Goal: Task Accomplishment & Management: Use online tool/utility

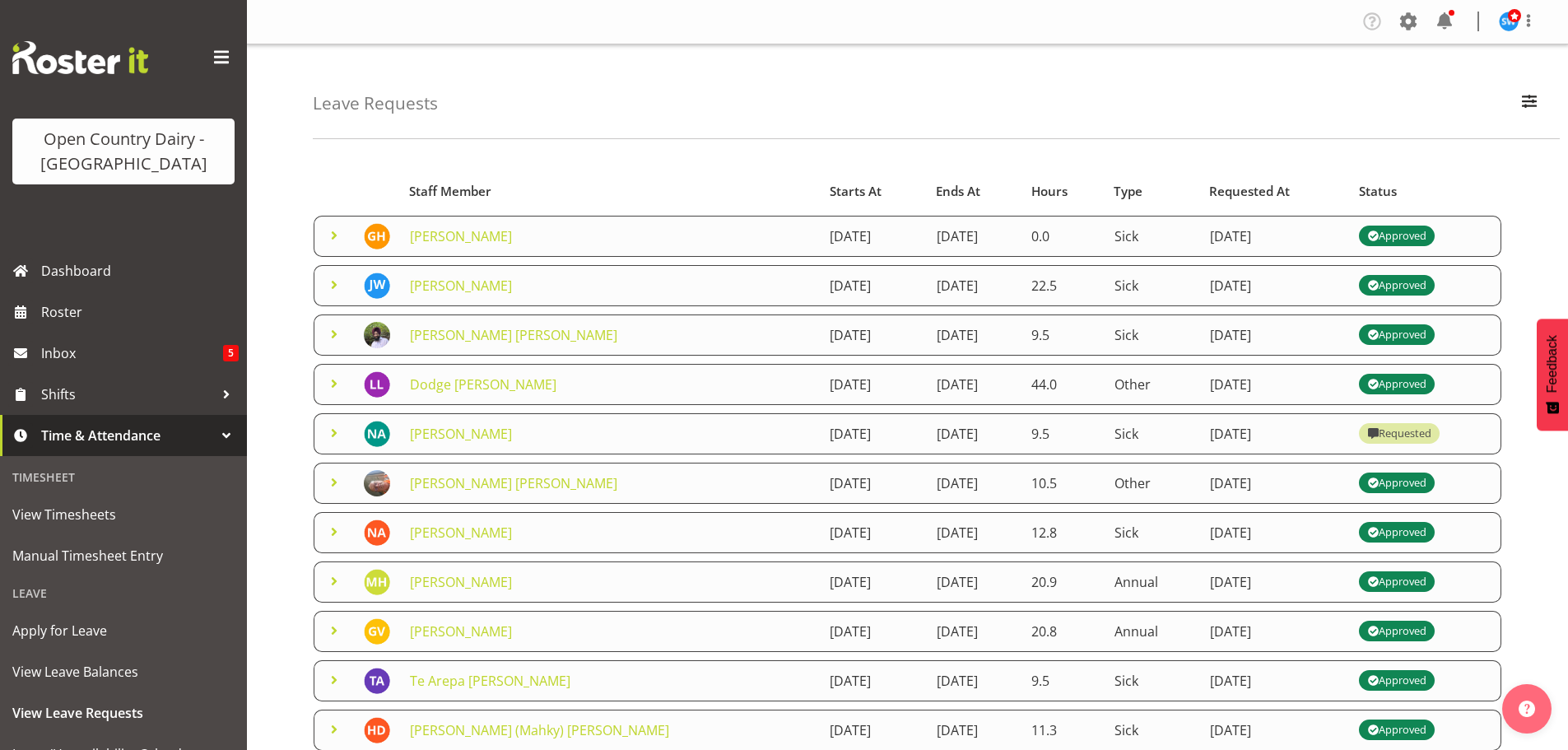
scroll to position [285, 0]
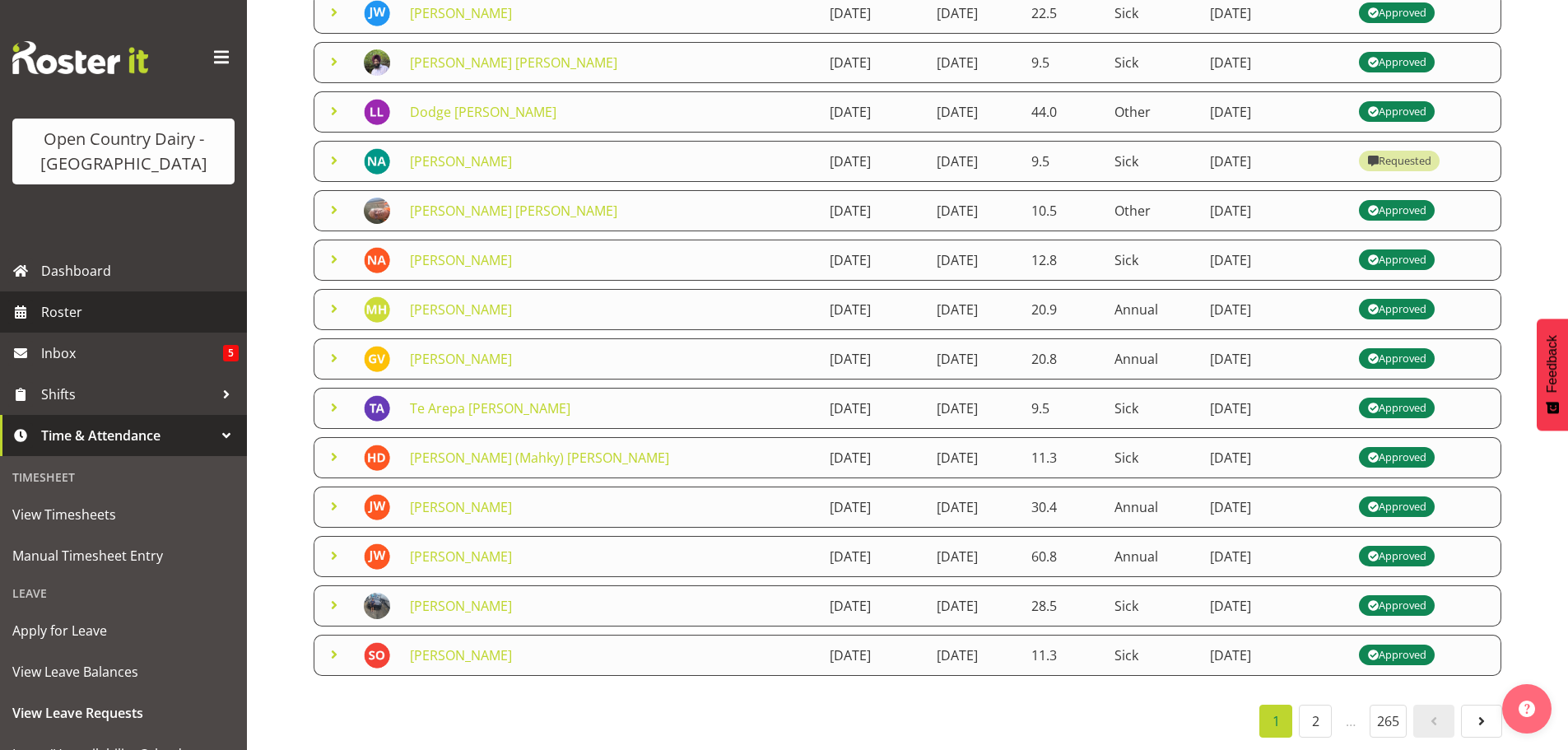
click at [64, 309] on span "Roster" at bounding box center [139, 312] width 197 height 25
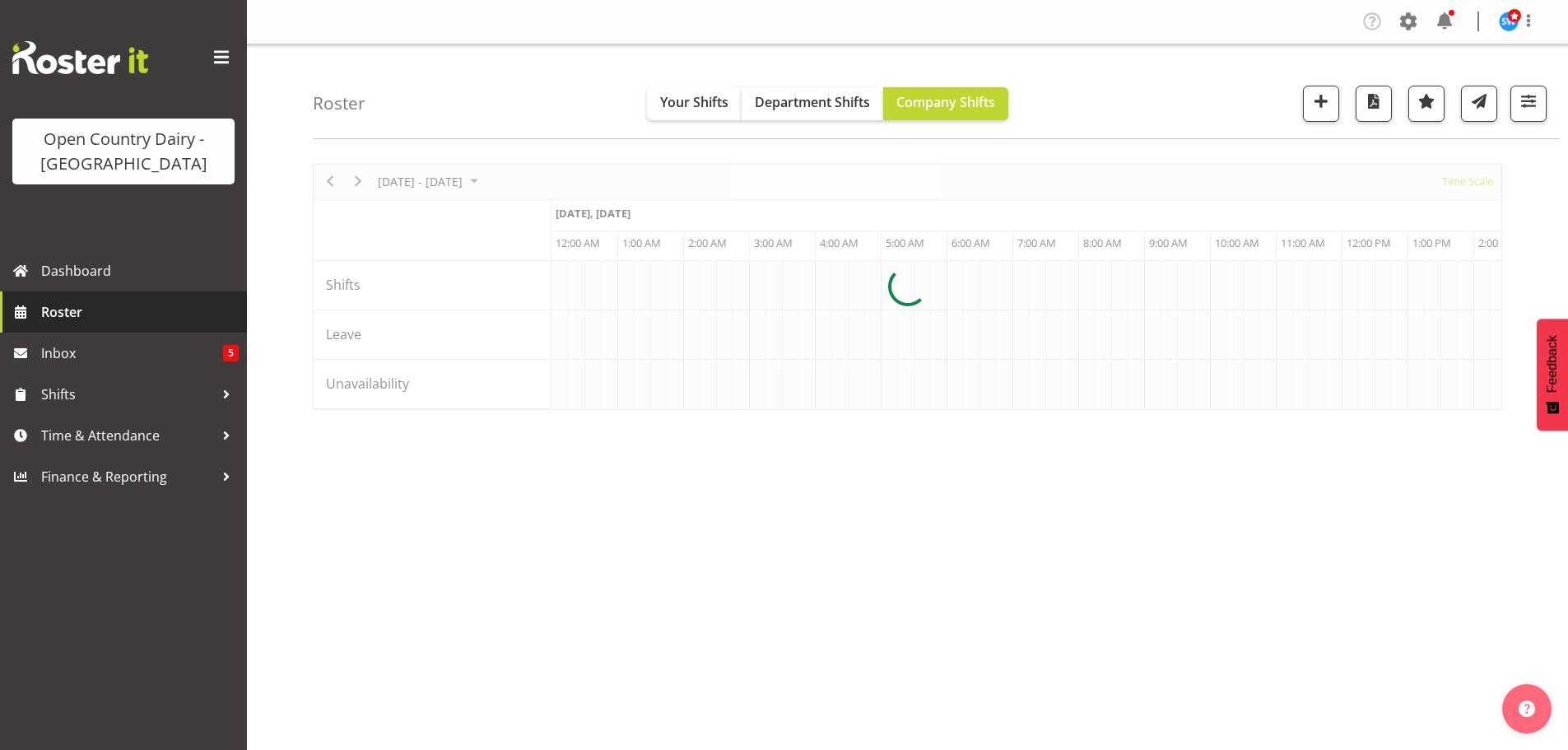
scroll to position [0, 1580]
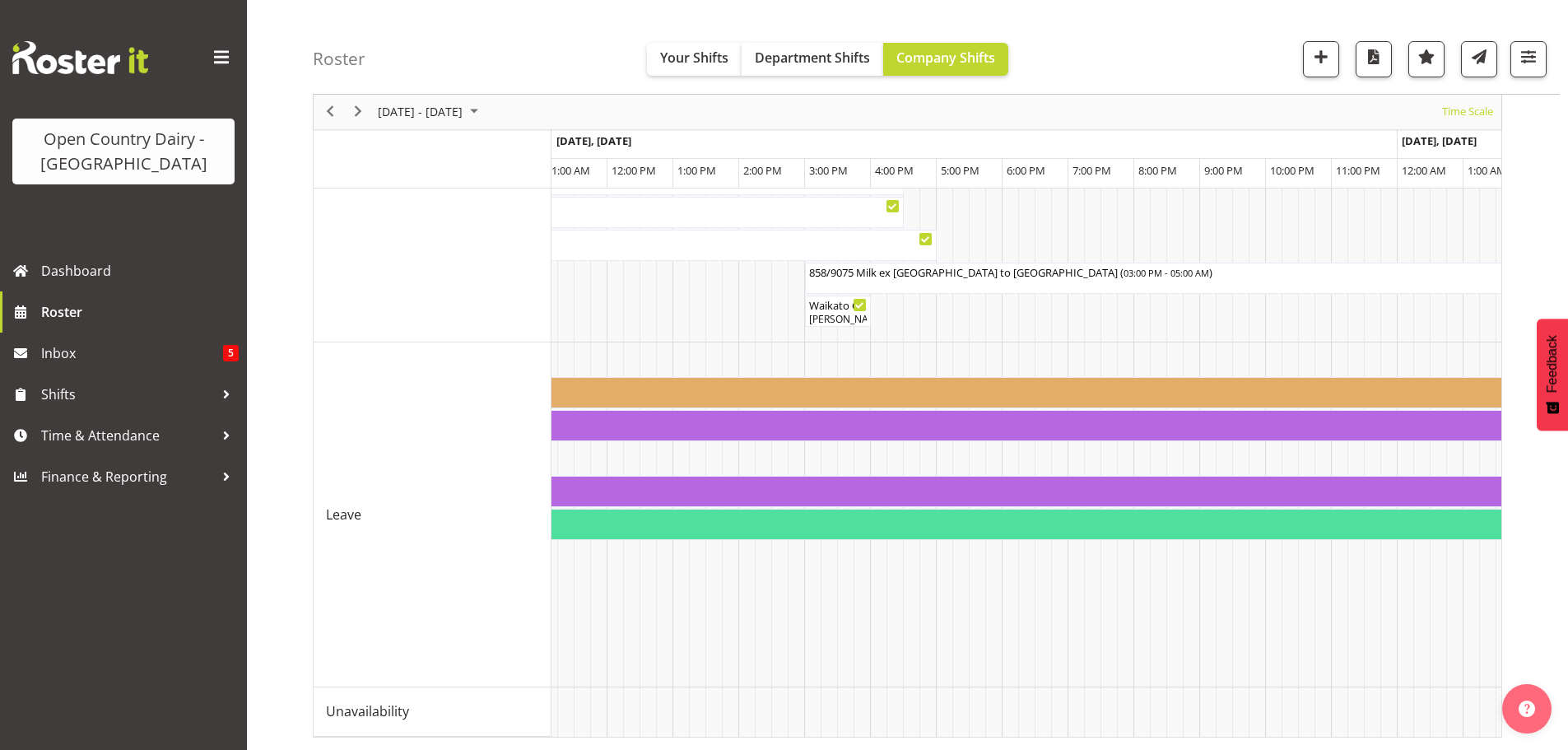
scroll to position [0, 3935]
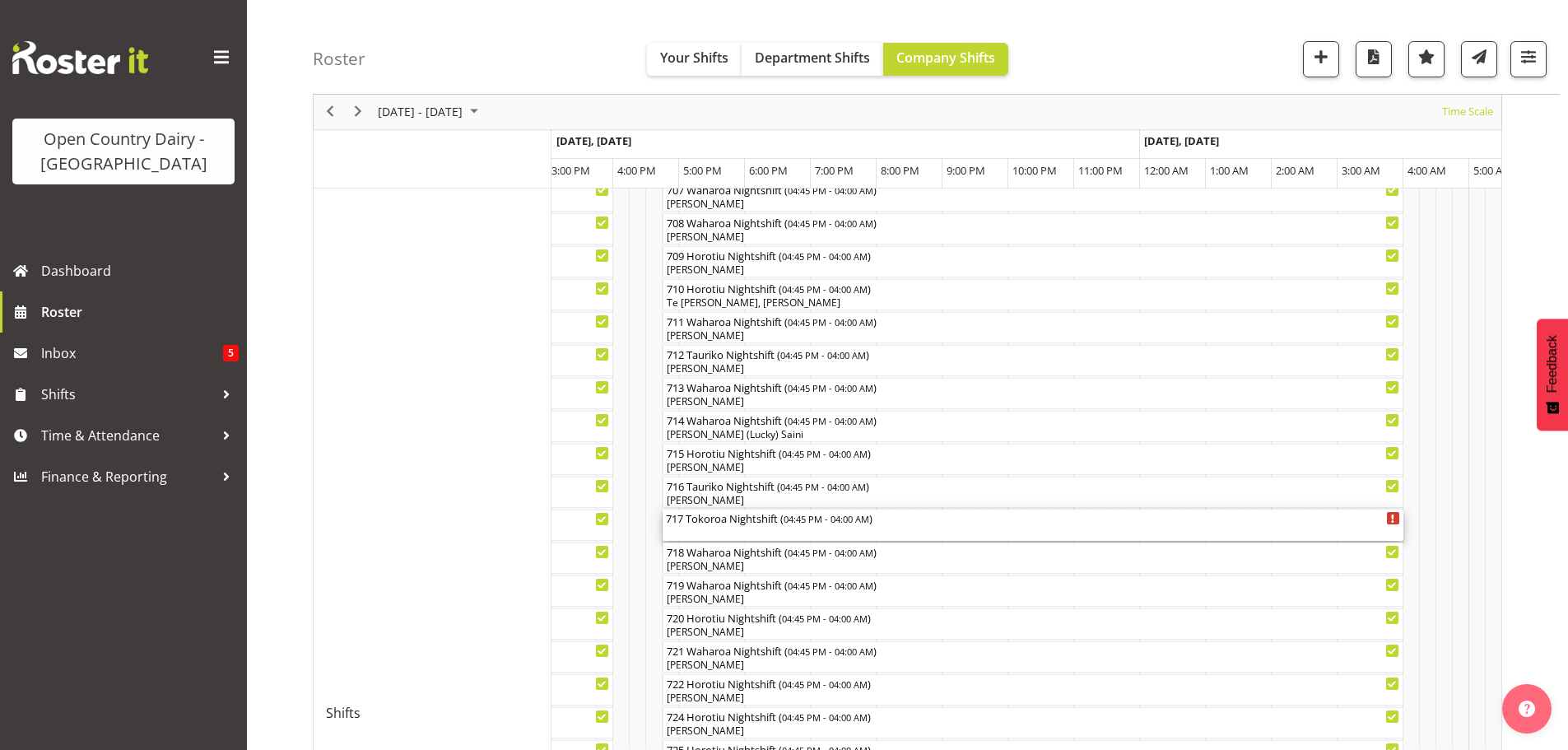
click at [699, 535] on div "717 Tokoroa Nightshift ( 04:45 PM - 04:00 AM )" at bounding box center [1033, 525] width 735 height 31
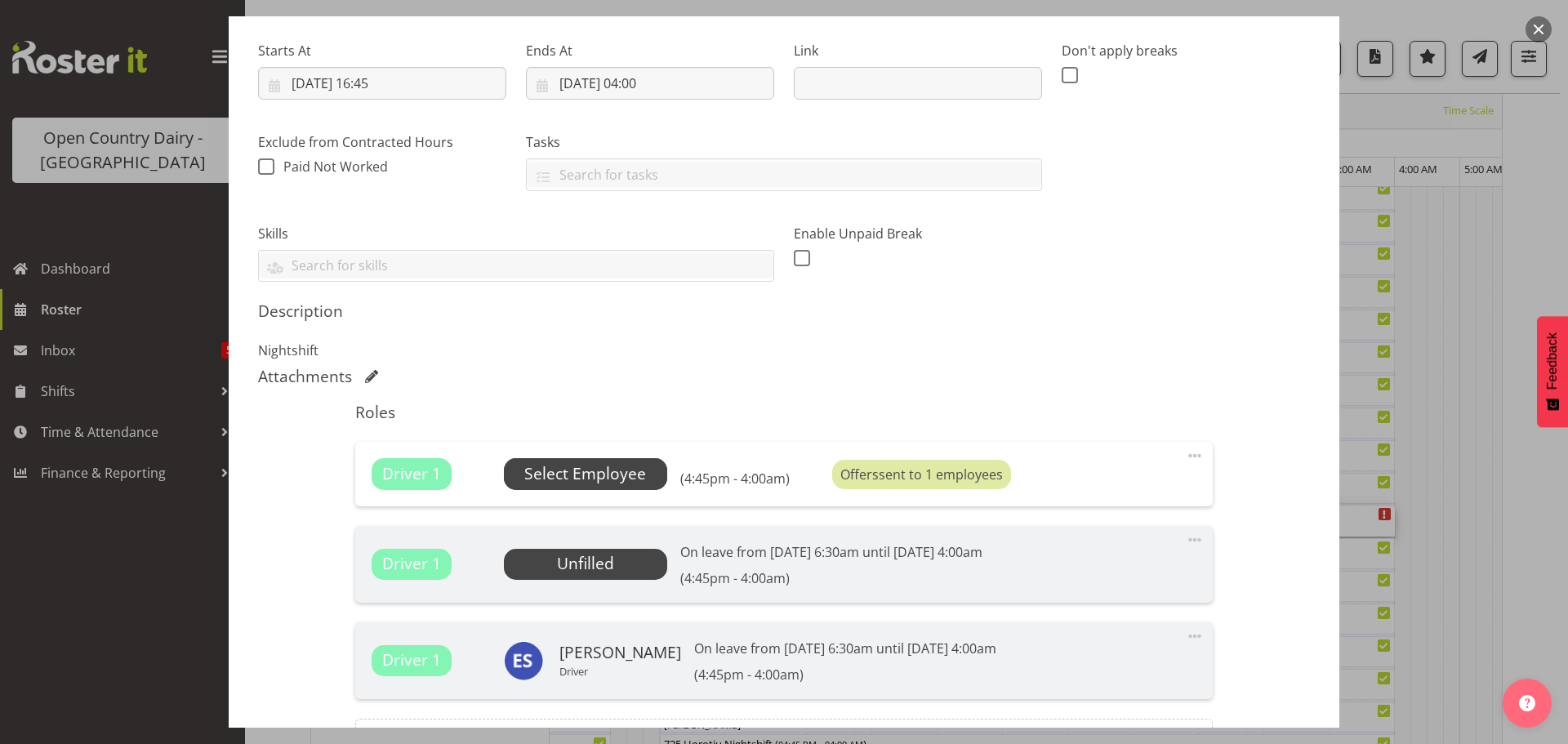
click at [585, 473] on span "Select Employee" at bounding box center [585, 474] width 122 height 24
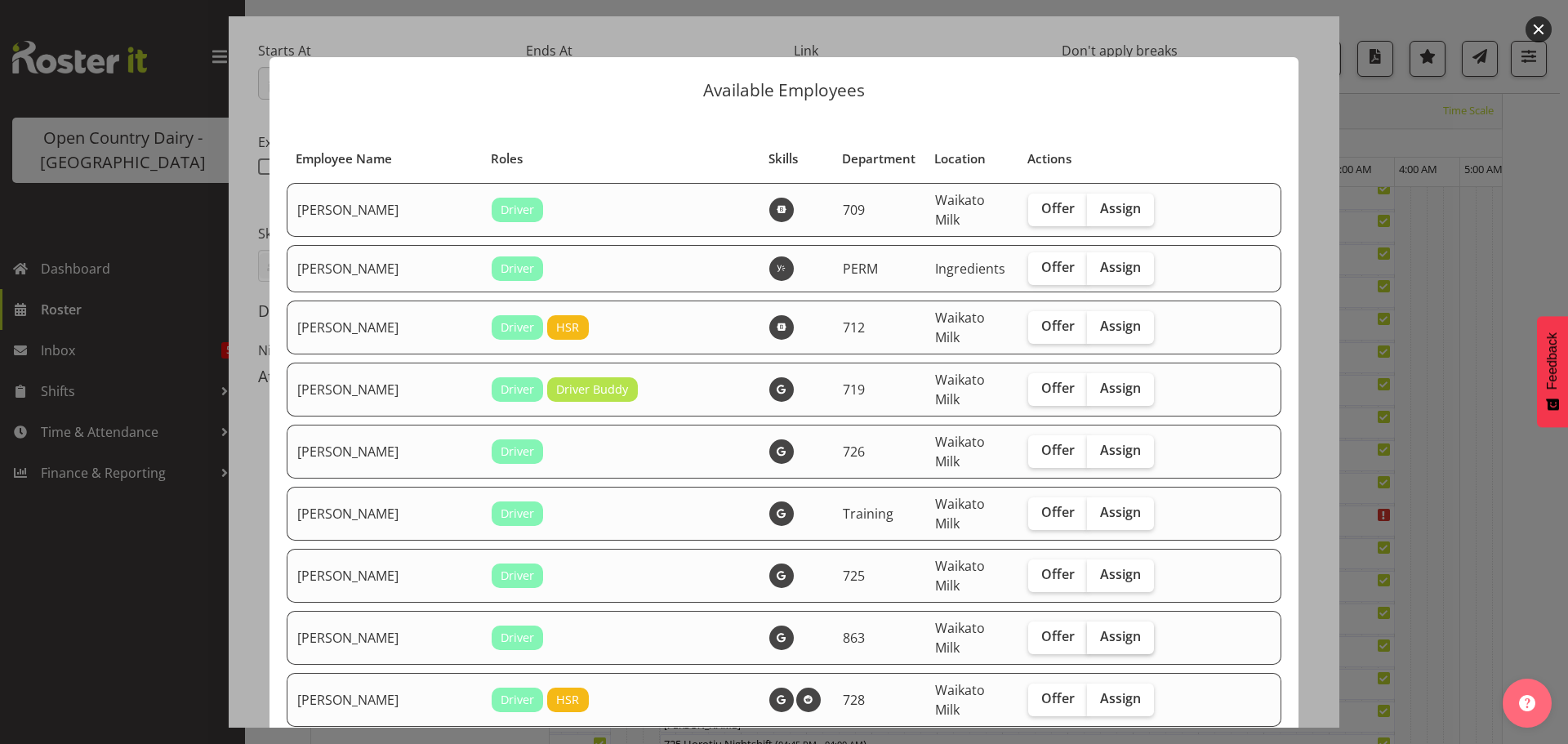
click at [1101, 639] on span "Assign" at bounding box center [1120, 636] width 41 height 17
click at [1098, 639] on input "Assign" at bounding box center [1092, 636] width 11 height 11
checkbox input "true"
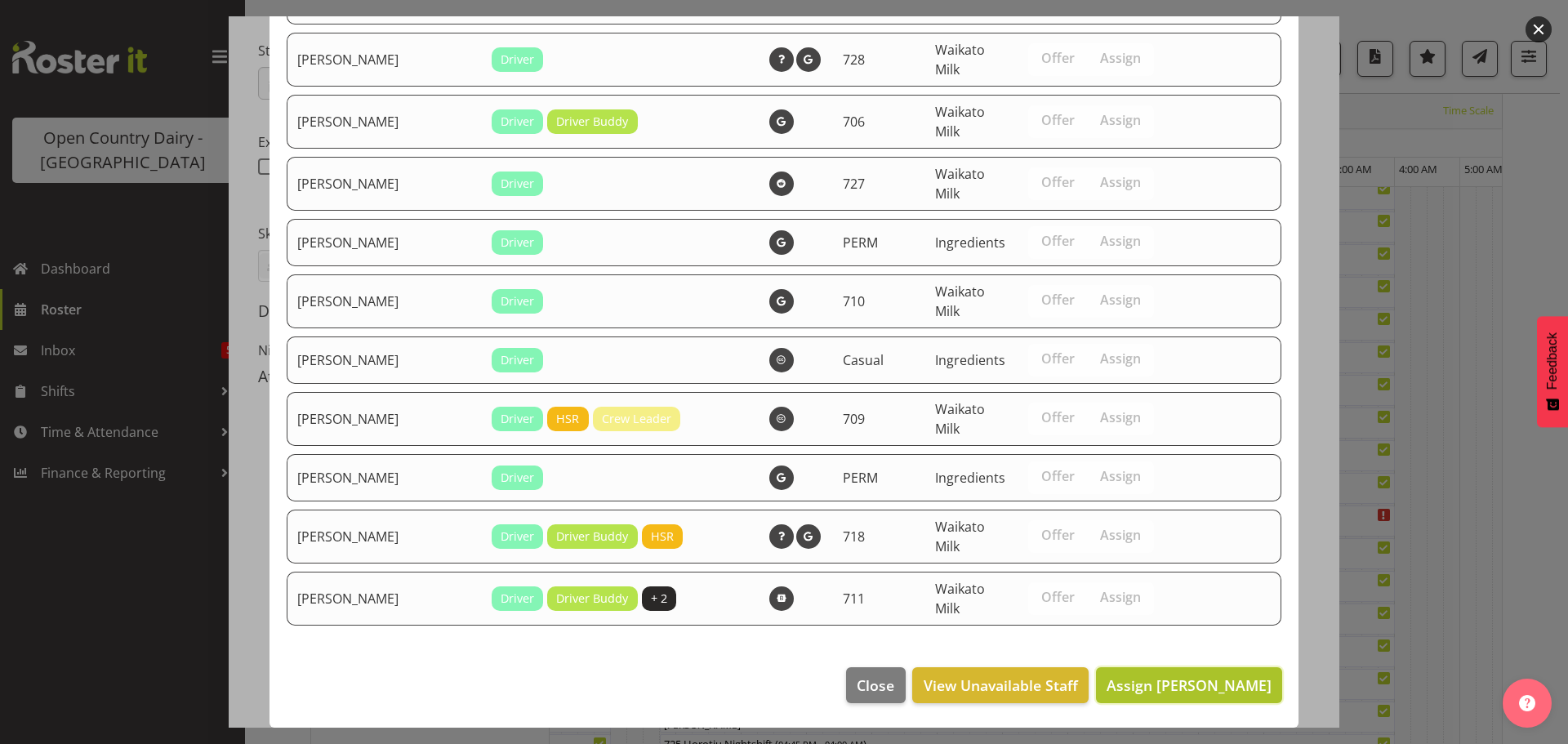
click at [1196, 690] on span "Assign [PERSON_NAME]" at bounding box center [1189, 686] width 165 height 20
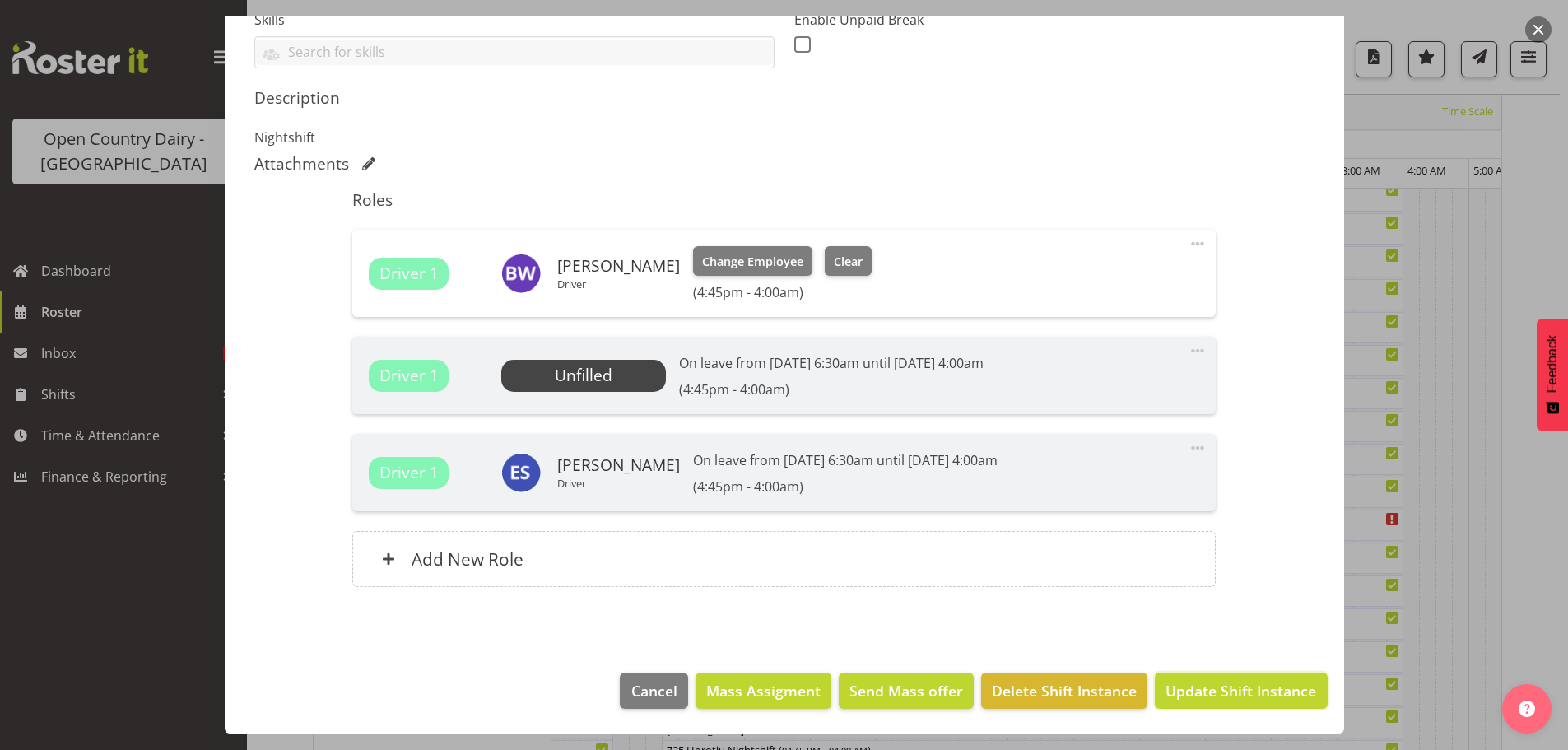
click at [1211, 688] on span "Update Shift Instance" at bounding box center [1240, 690] width 150 height 21
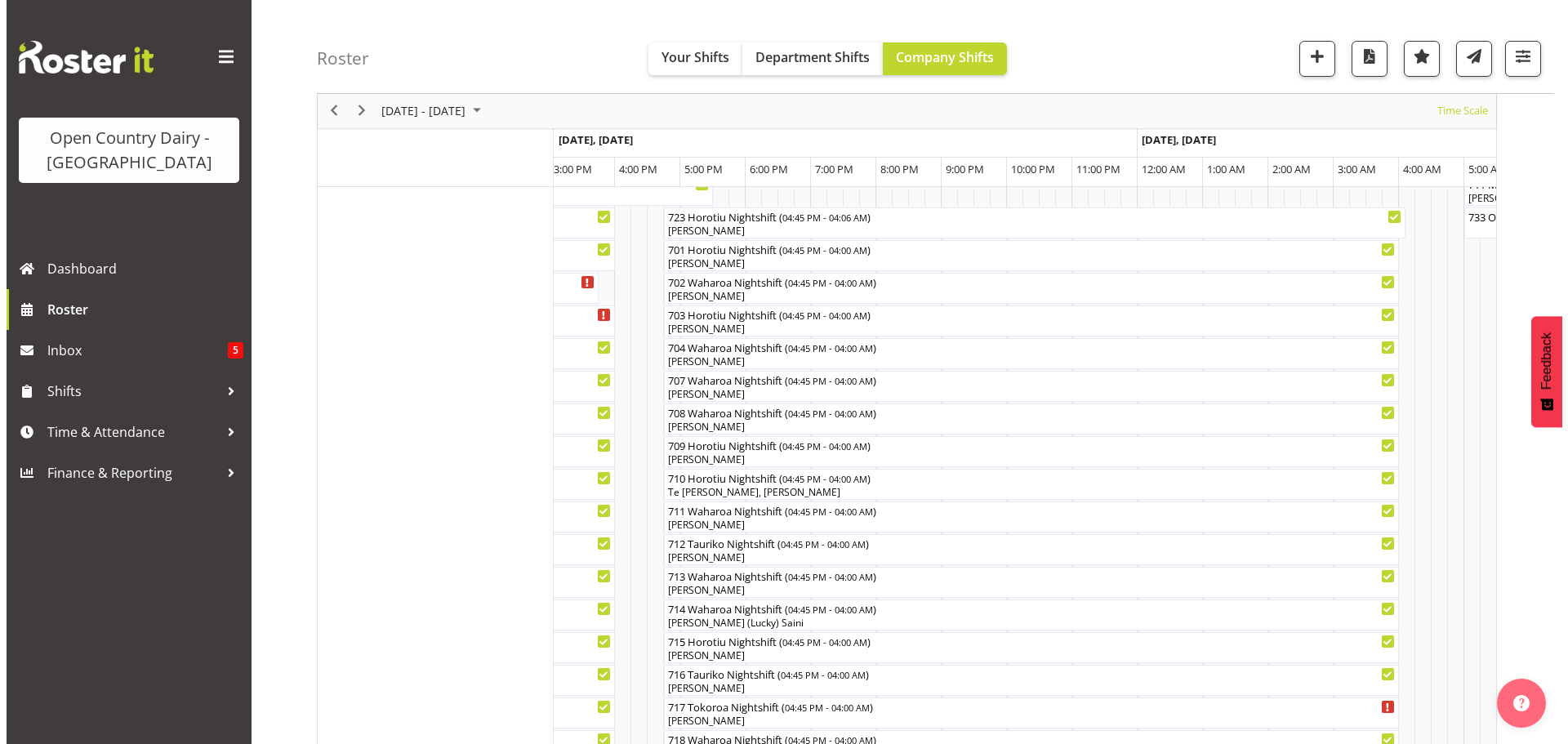
scroll to position [223, 0]
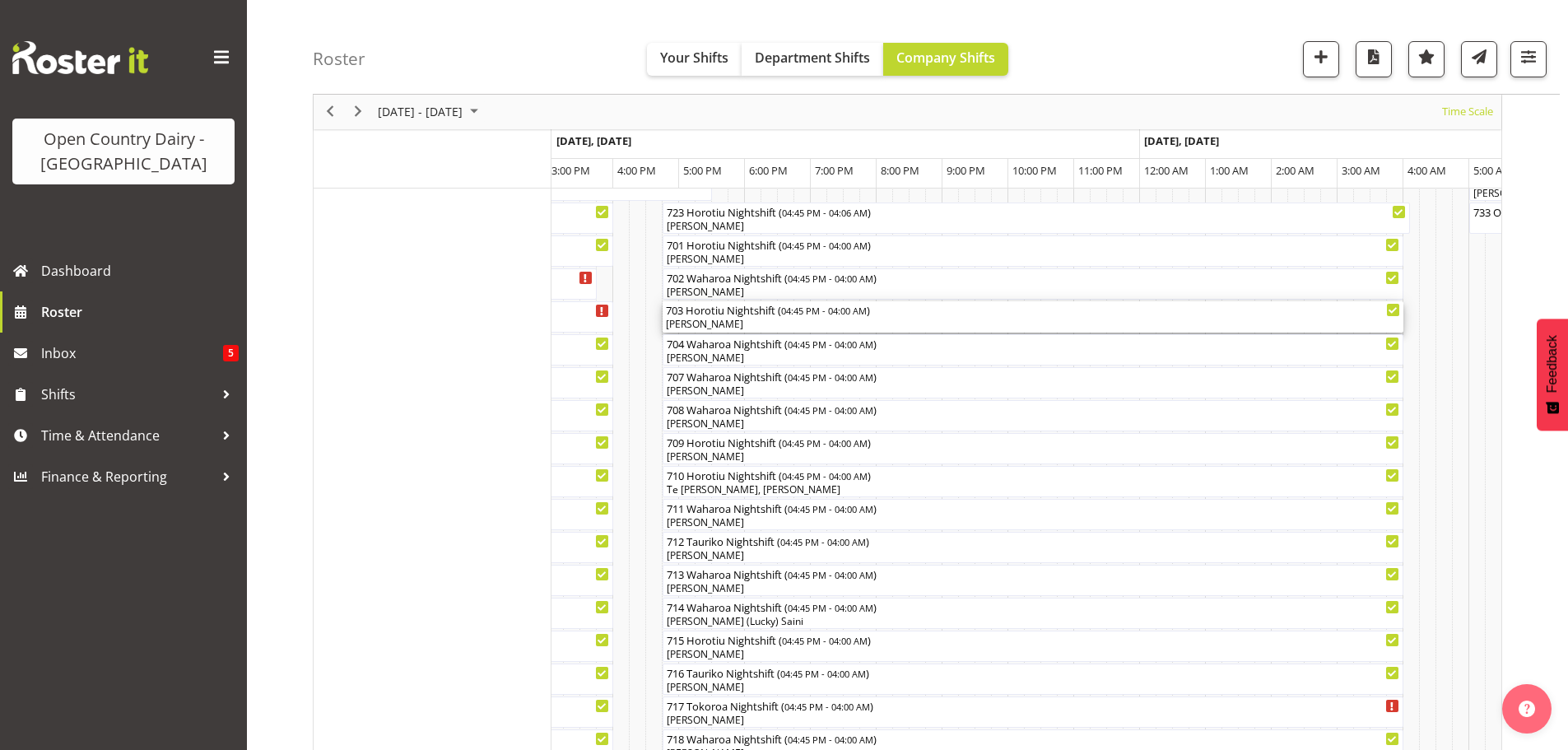
click at [696, 330] on div "[PERSON_NAME]" at bounding box center [1033, 324] width 735 height 15
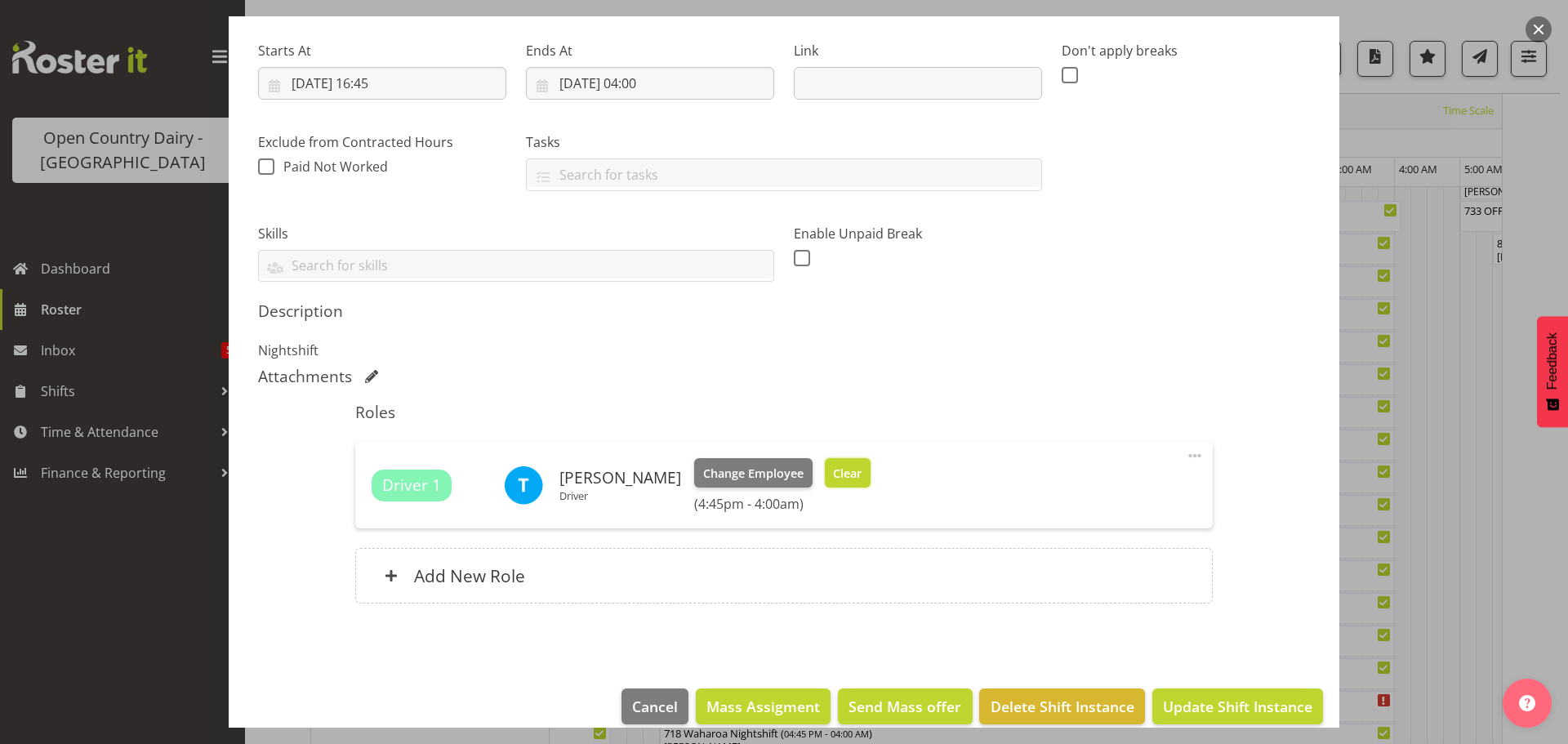
click at [840, 476] on span "Clear" at bounding box center [847, 473] width 29 height 18
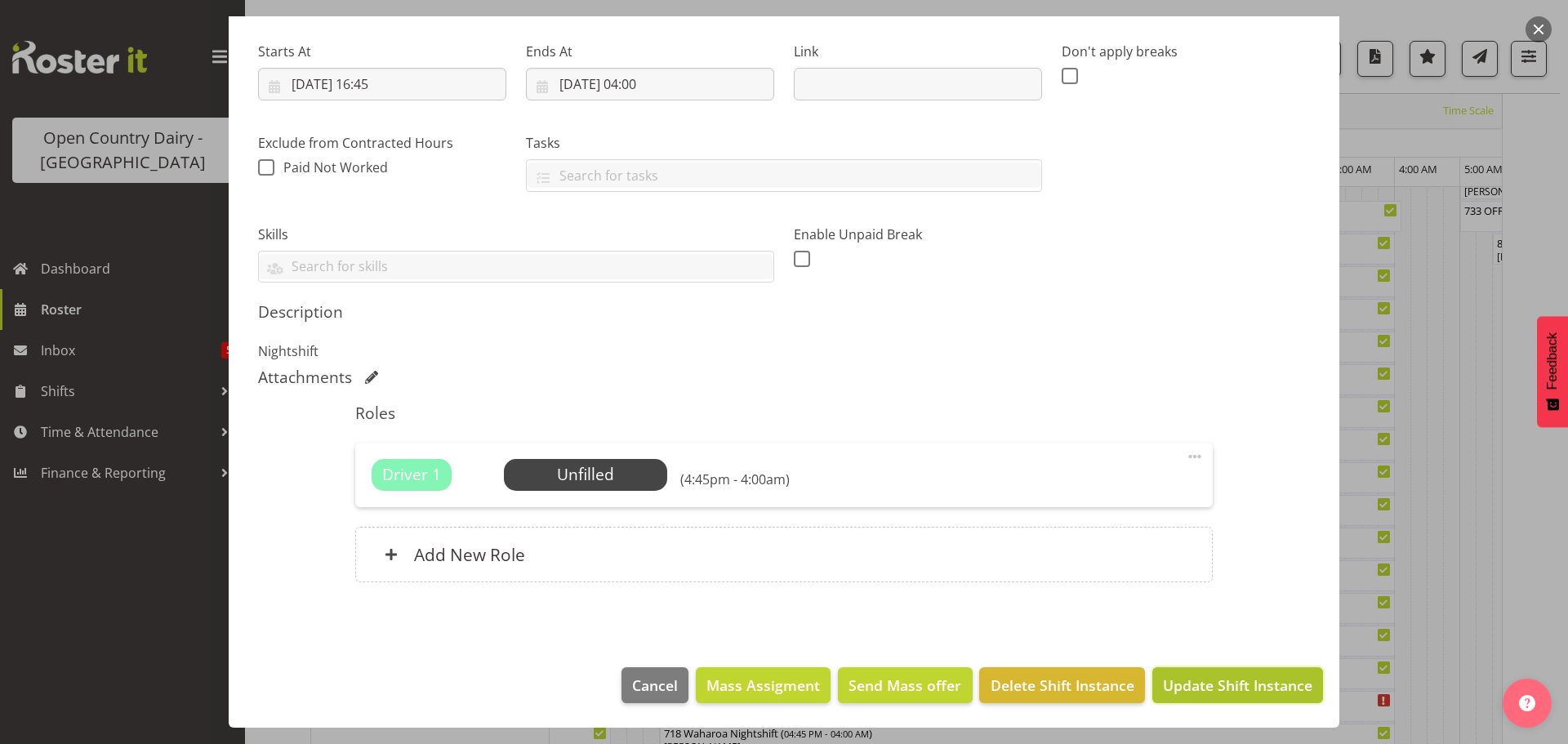
click at [1237, 677] on span "Update Shift Instance" at bounding box center [1237, 685] width 149 height 21
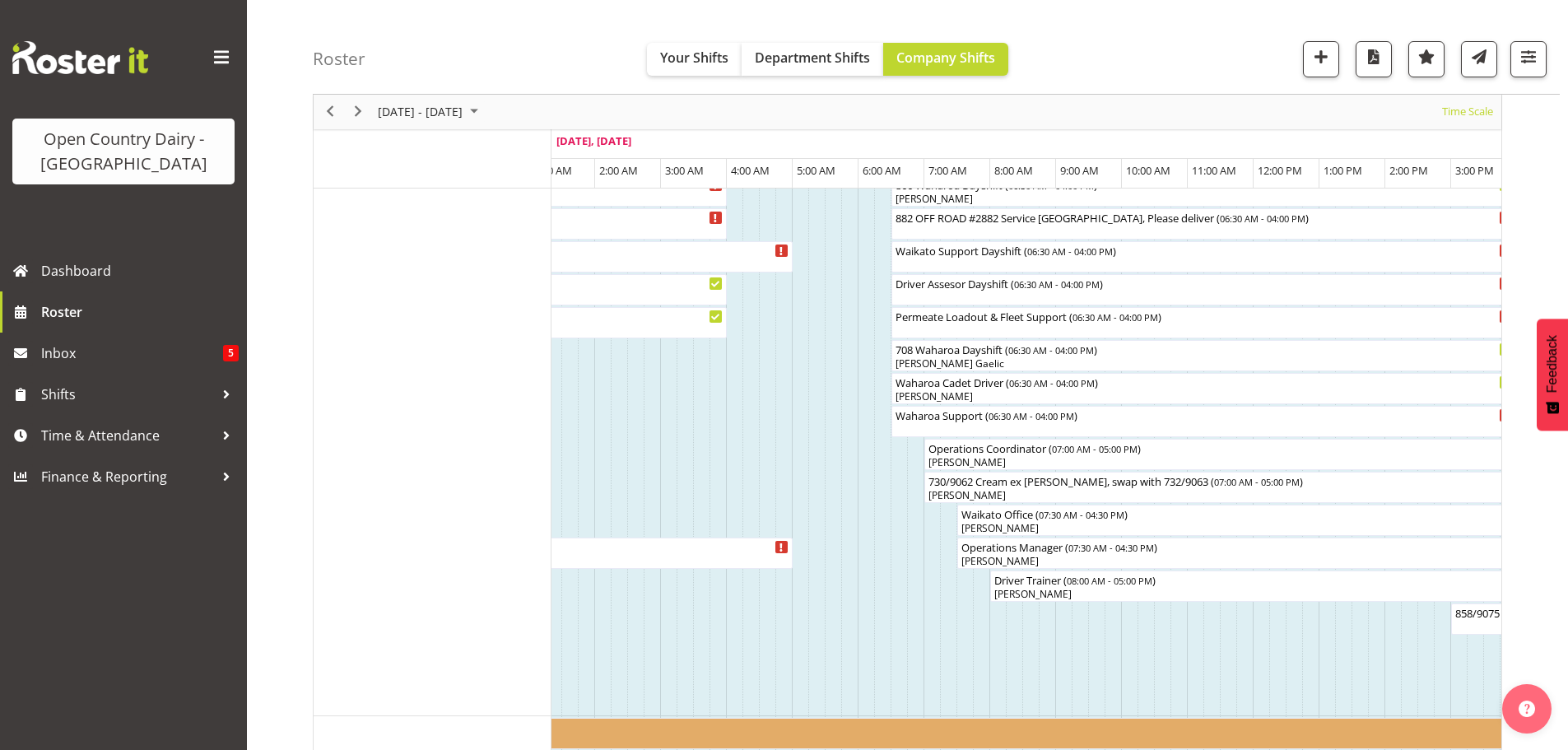
scroll to position [1153, 0]
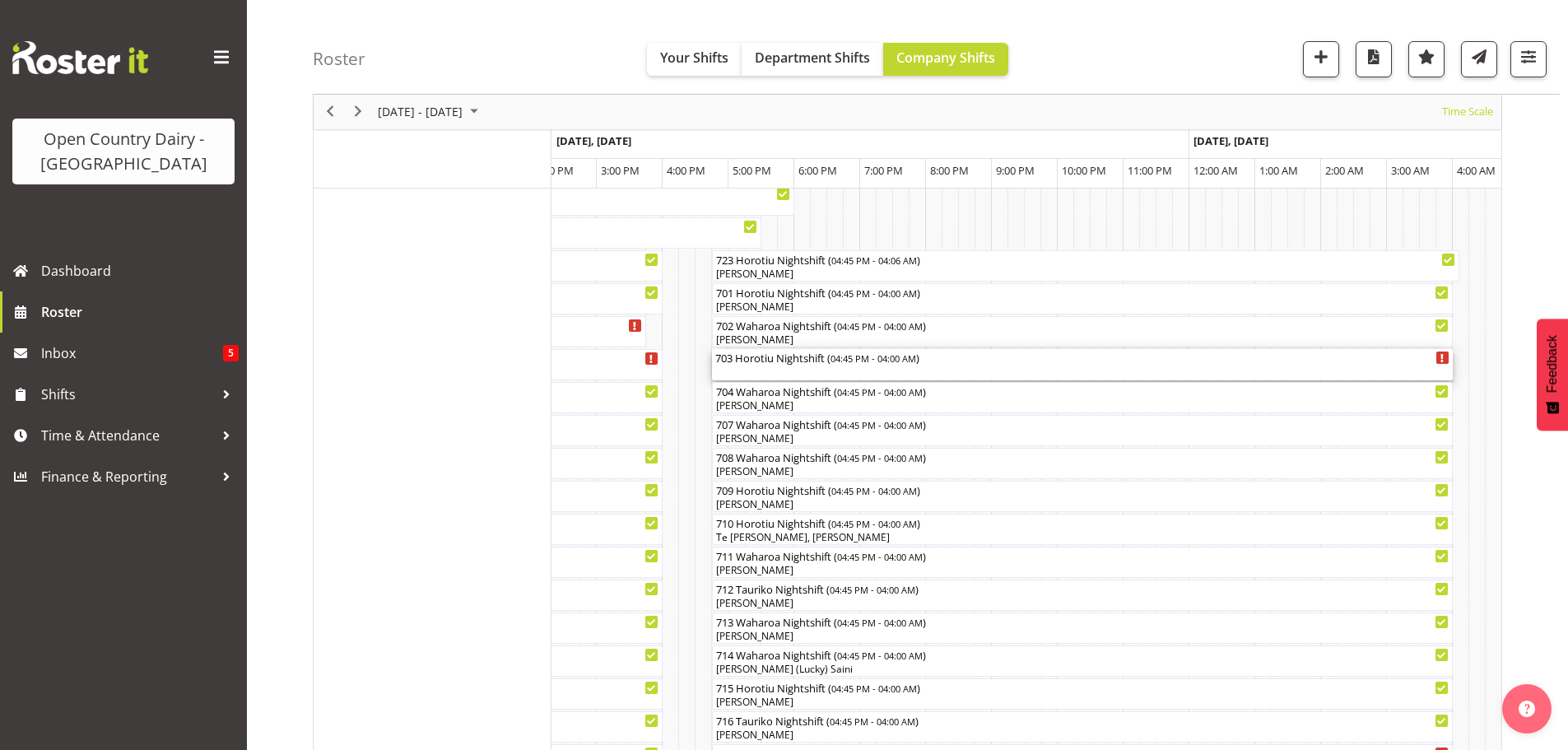
click at [753, 375] on div "703 Horotiu Nightshift ( 04:45 PM - 04:00 AM )" at bounding box center [1083, 365] width 735 height 31
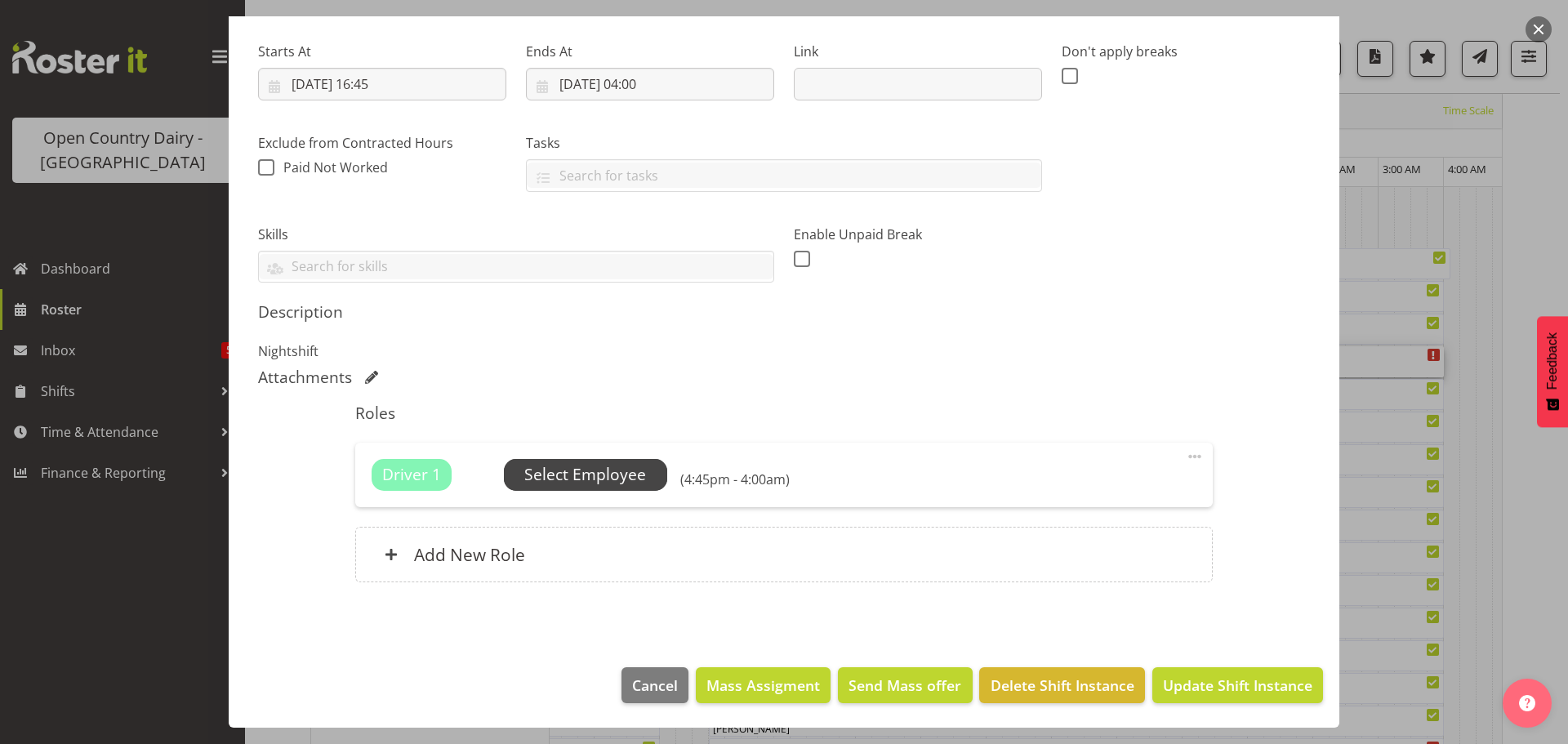
click at [594, 474] on span "Select Employee" at bounding box center [585, 475] width 122 height 24
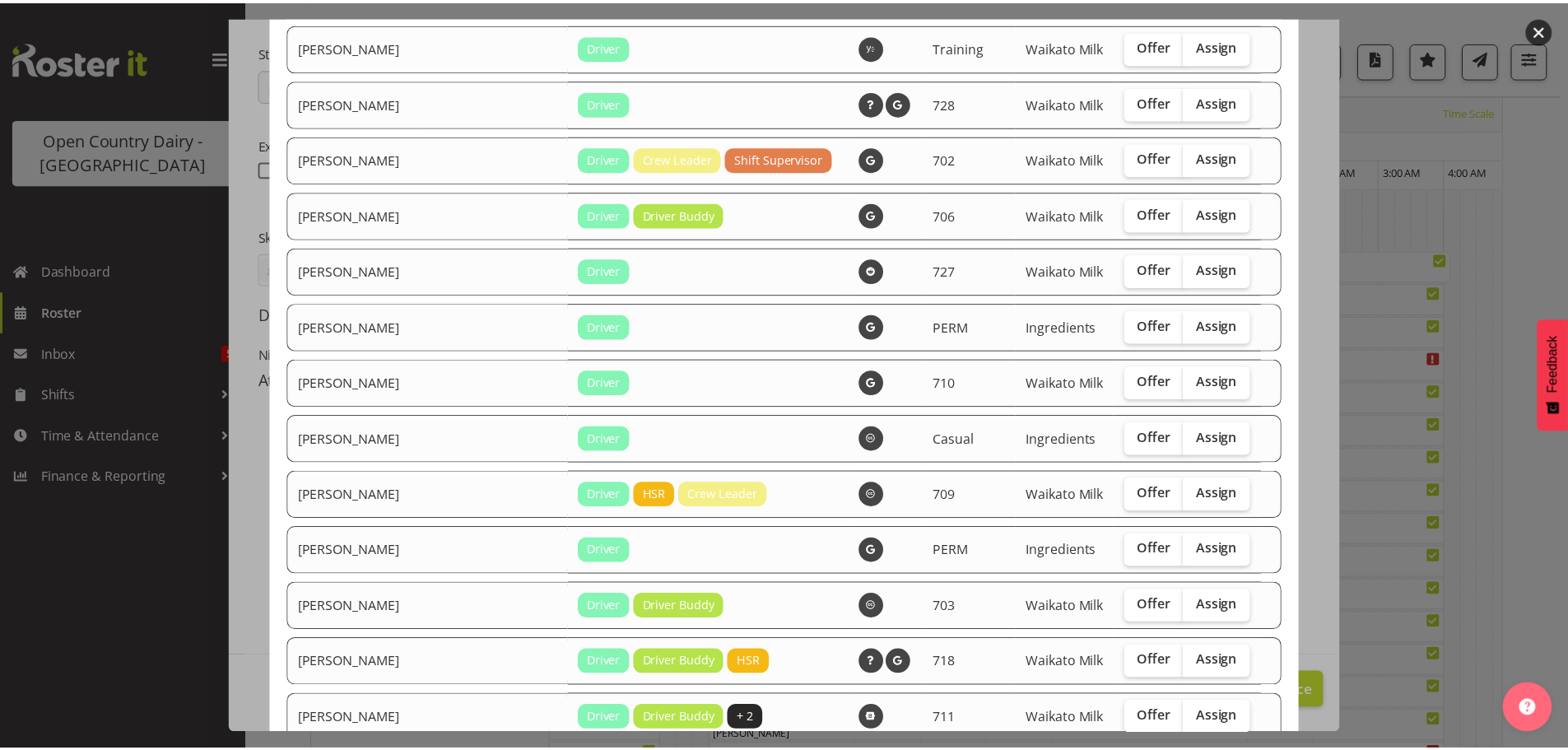
scroll to position [1842, 0]
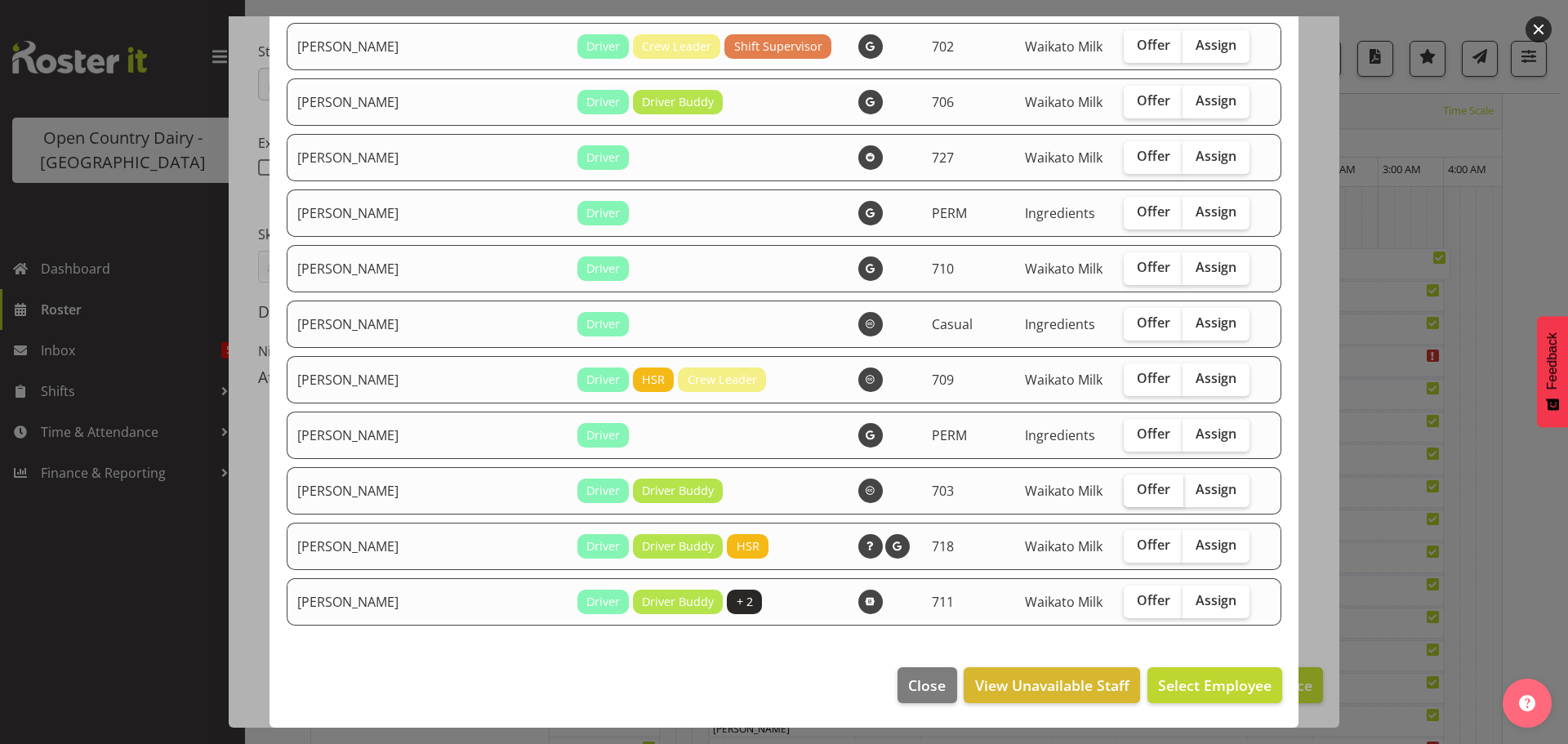
click at [1139, 488] on span "Offer" at bounding box center [1154, 489] width 34 height 17
click at [1134, 488] on input "Offer" at bounding box center [1129, 489] width 11 height 11
checkbox input "true"
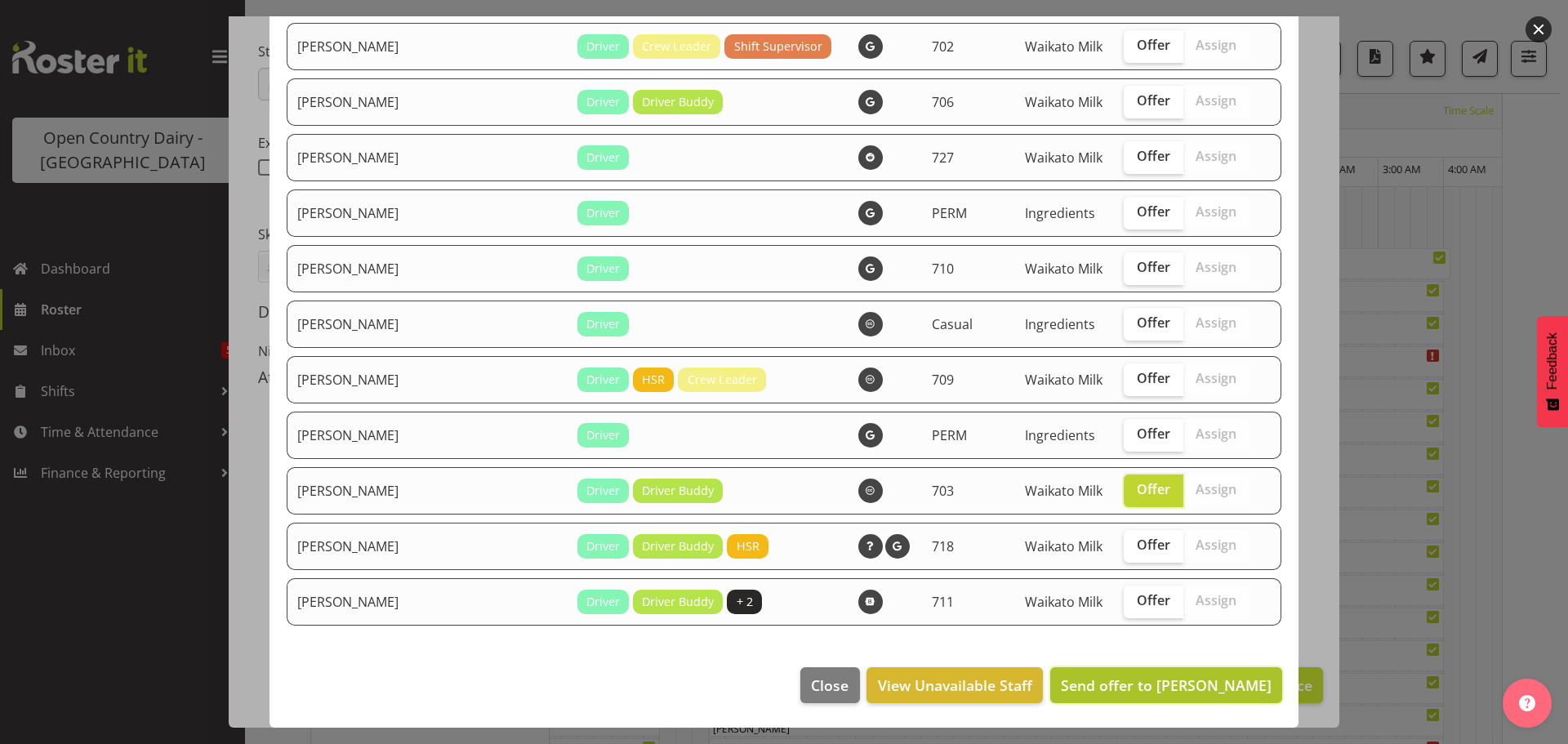
click at [1145, 680] on span "Send offer to [PERSON_NAME]" at bounding box center [1166, 686] width 210 height 20
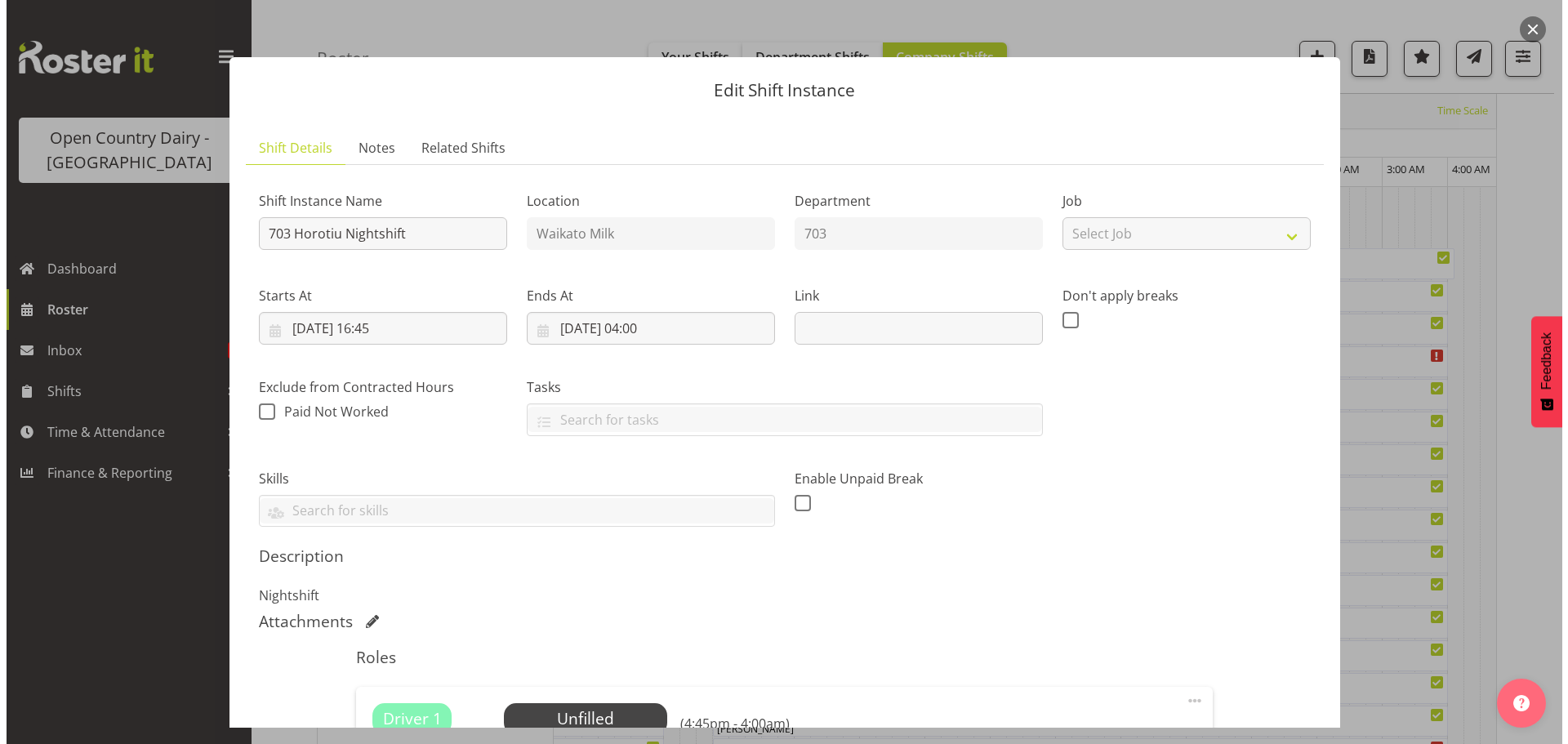
scroll to position [244, 0]
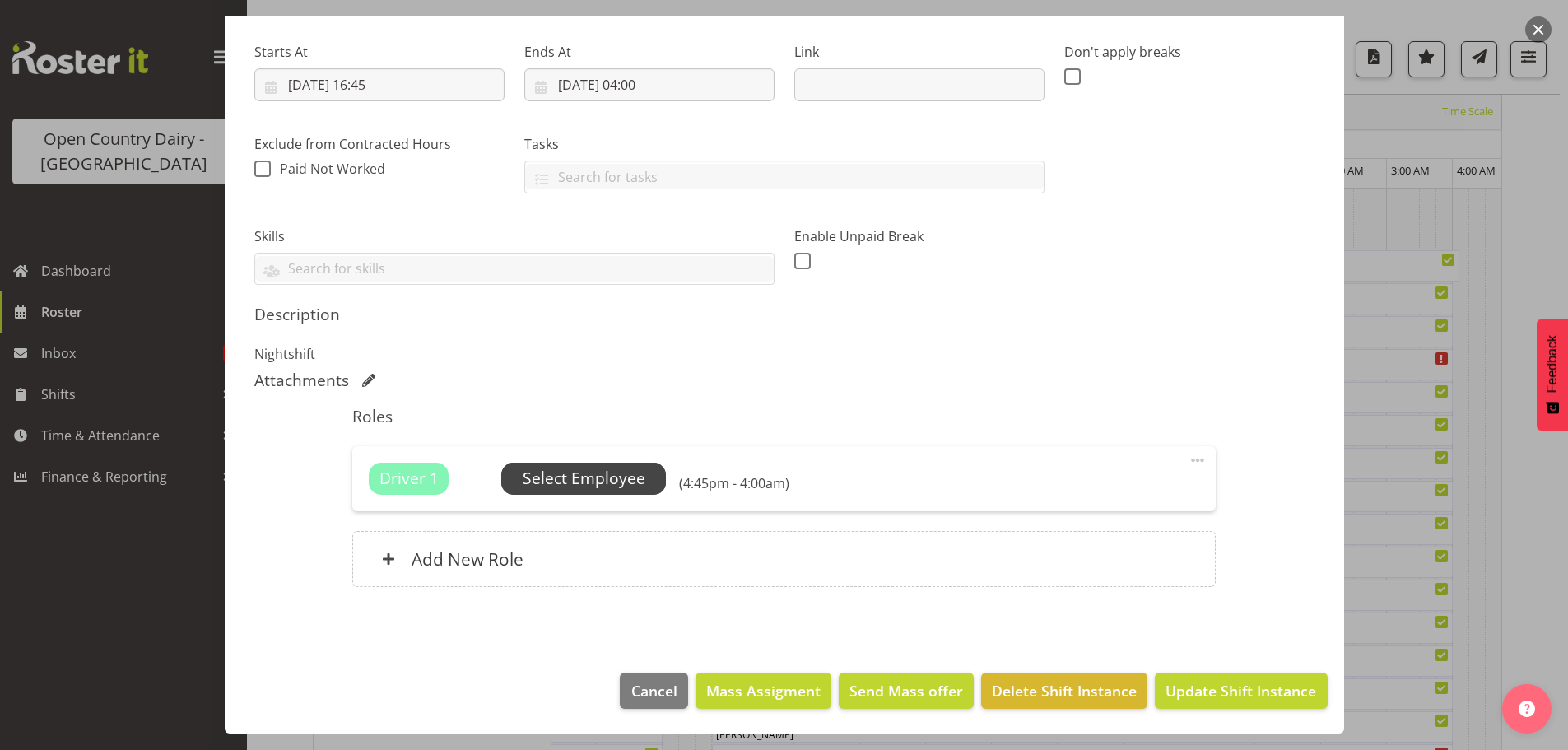
click at [596, 483] on span "Select Employee" at bounding box center [583, 479] width 122 height 24
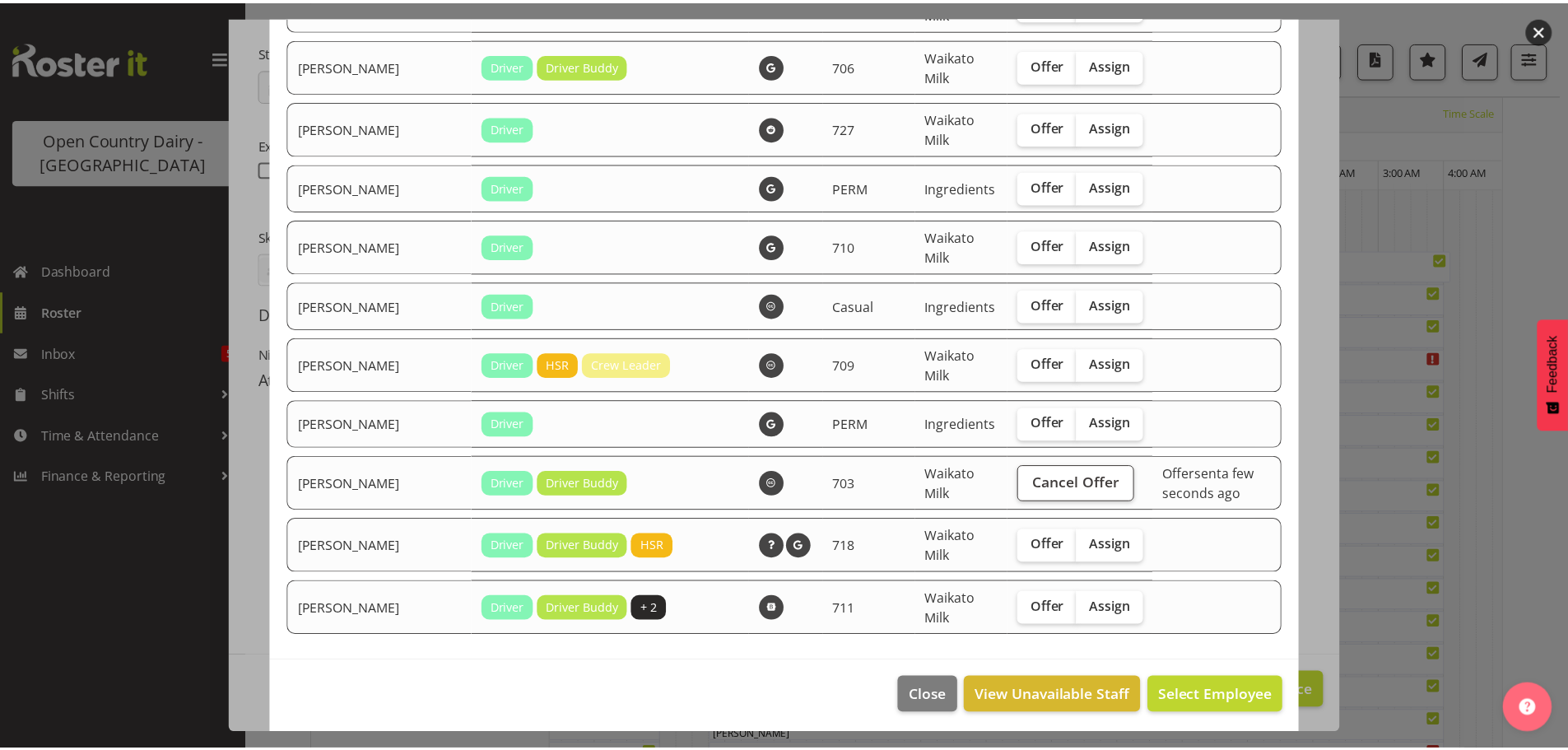
scroll to position [2079, 0]
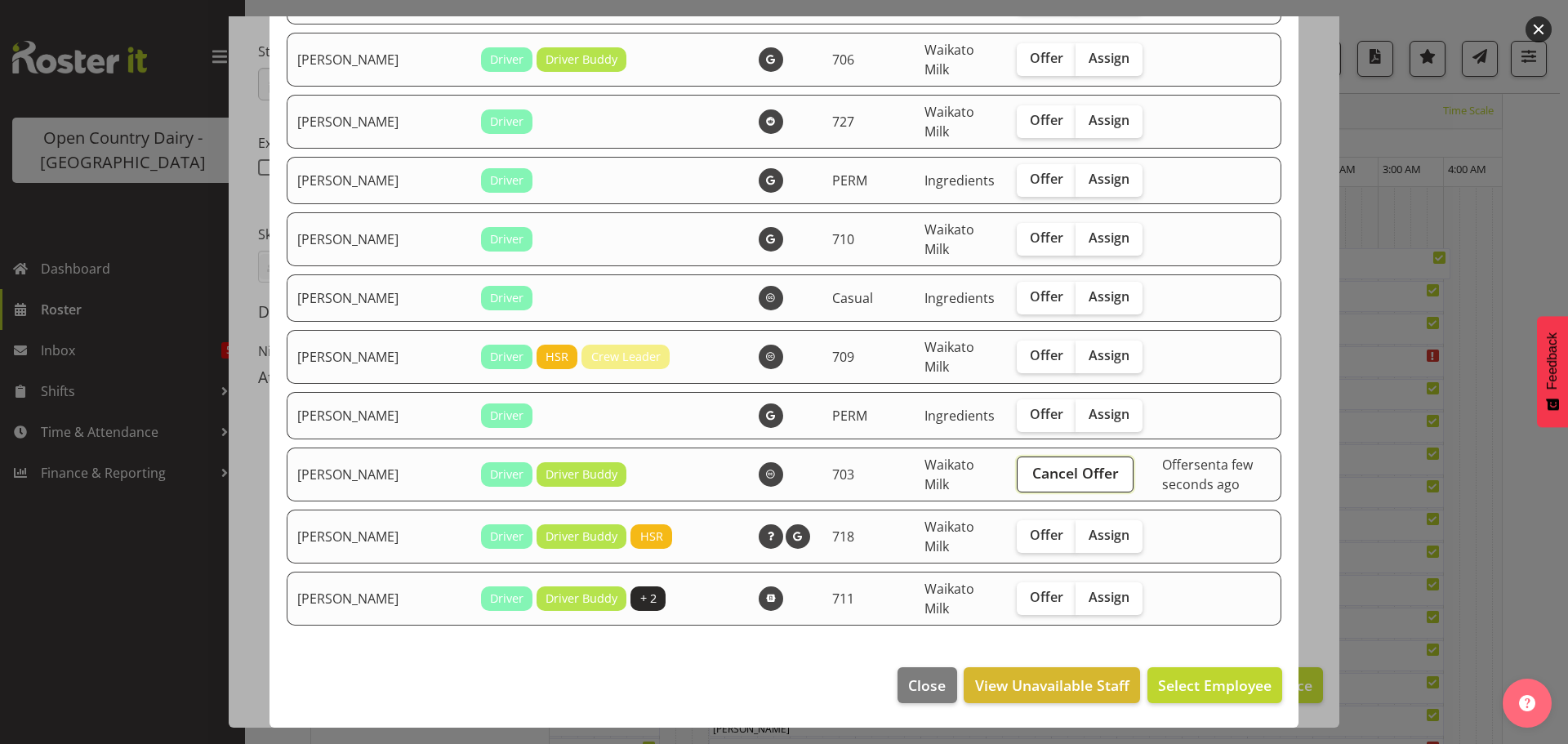
click at [1032, 472] on span "Cancel Offer" at bounding box center [1076, 472] width 87 height 21
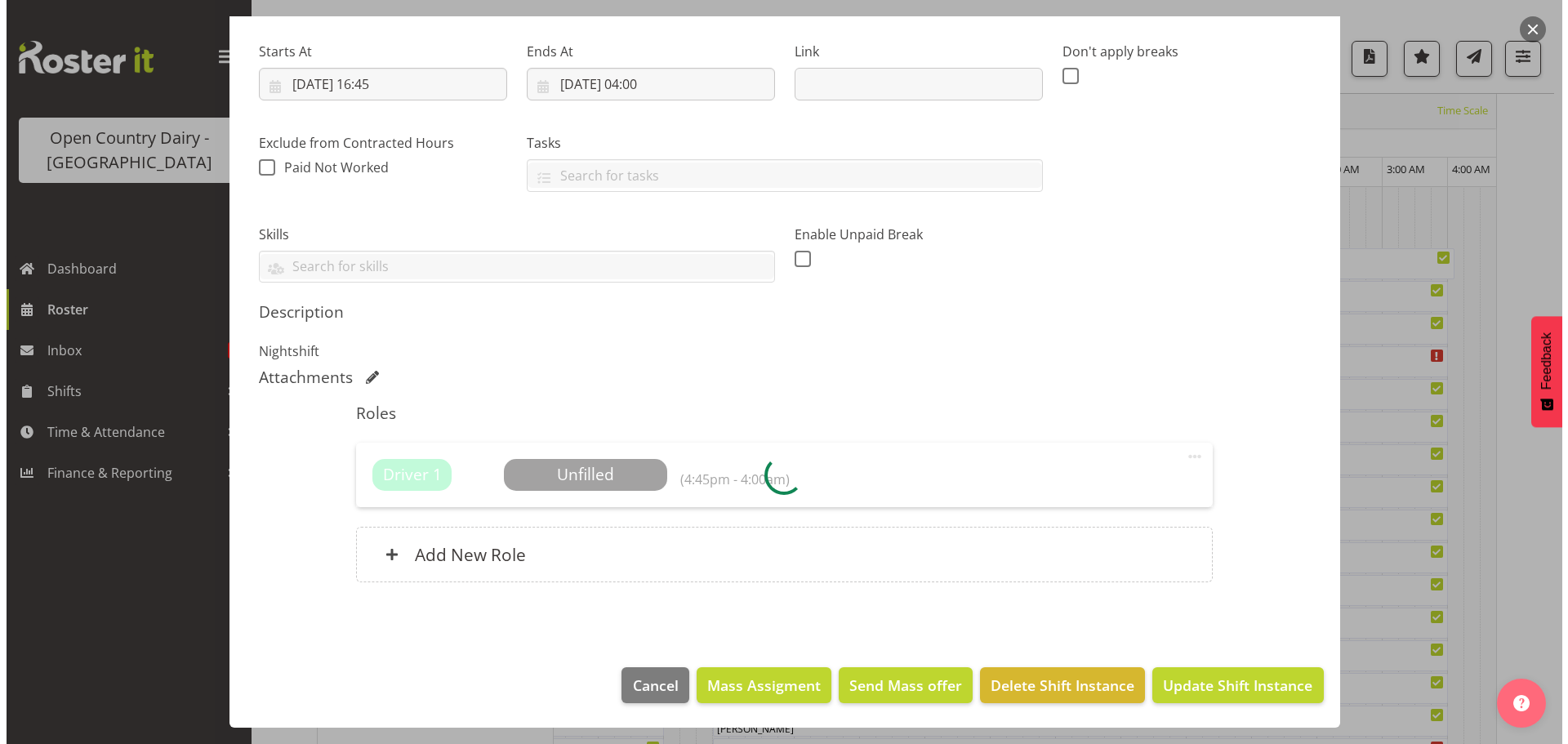
scroll to position [59, 0]
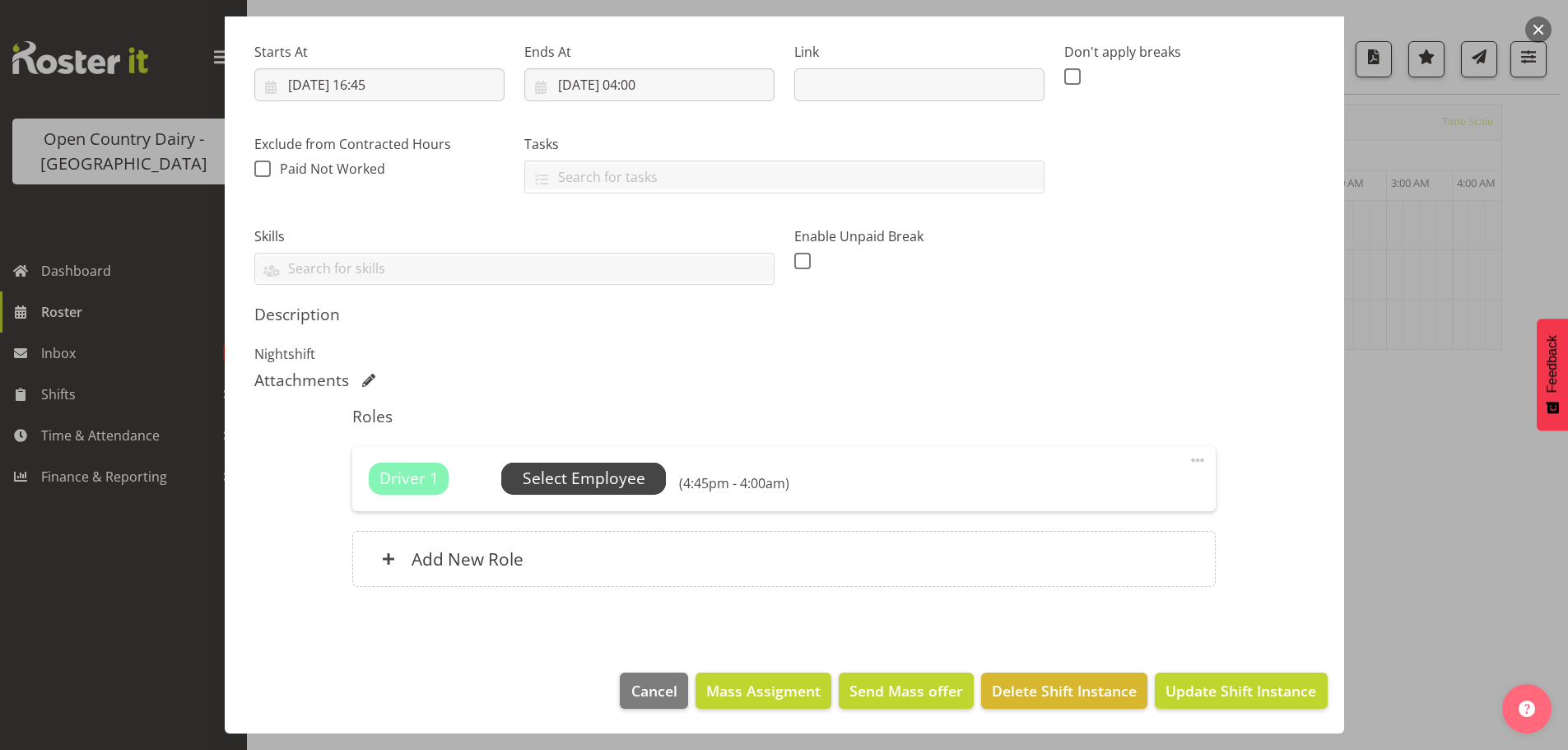
click at [606, 478] on span "Select Employee" at bounding box center [583, 479] width 122 height 24
click at [606, 477] on footer "Close View Unavailable Staff Select Employee" at bounding box center [784, 515] width 1089 height 82
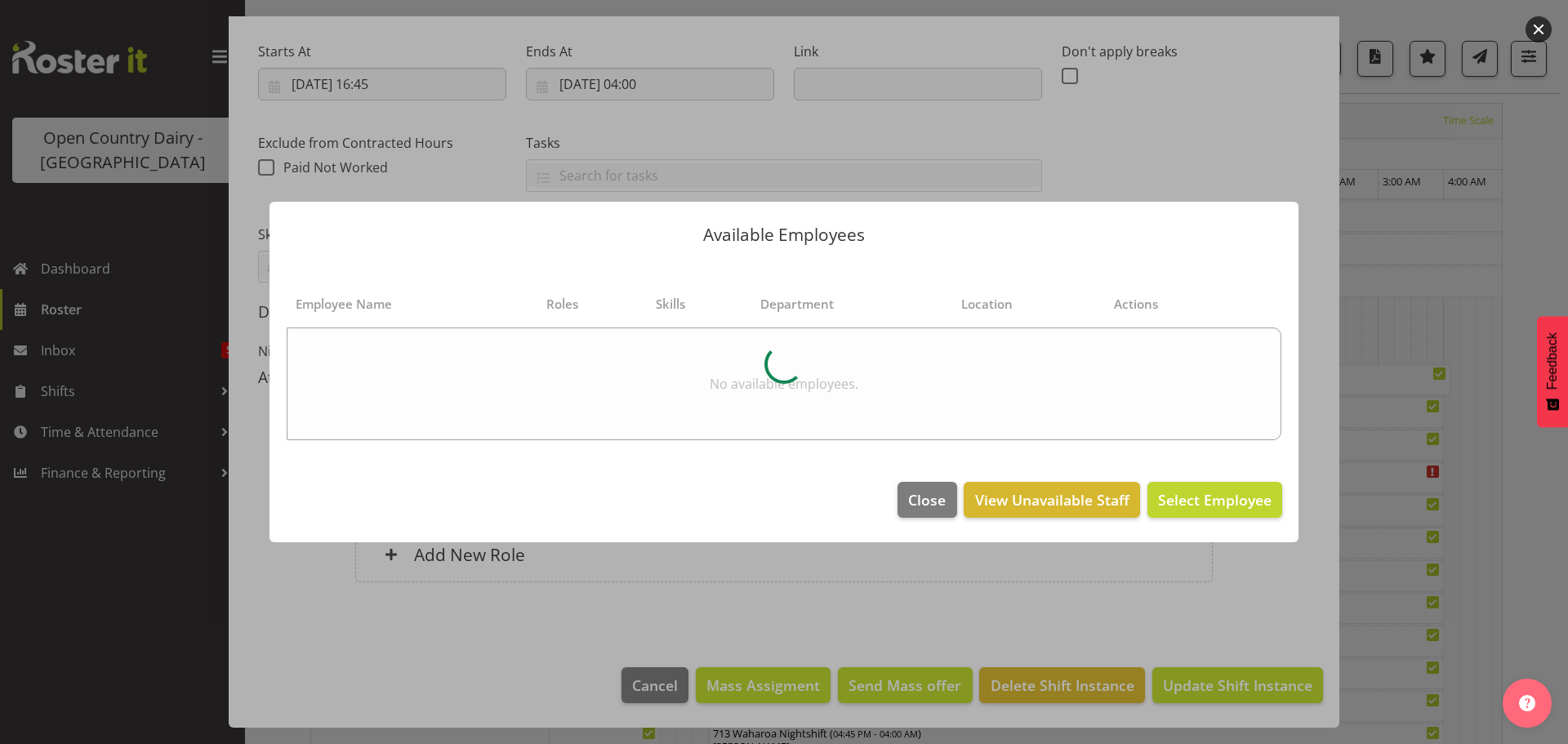
click at [1214, 687] on div at bounding box center [784, 372] width 1568 height 744
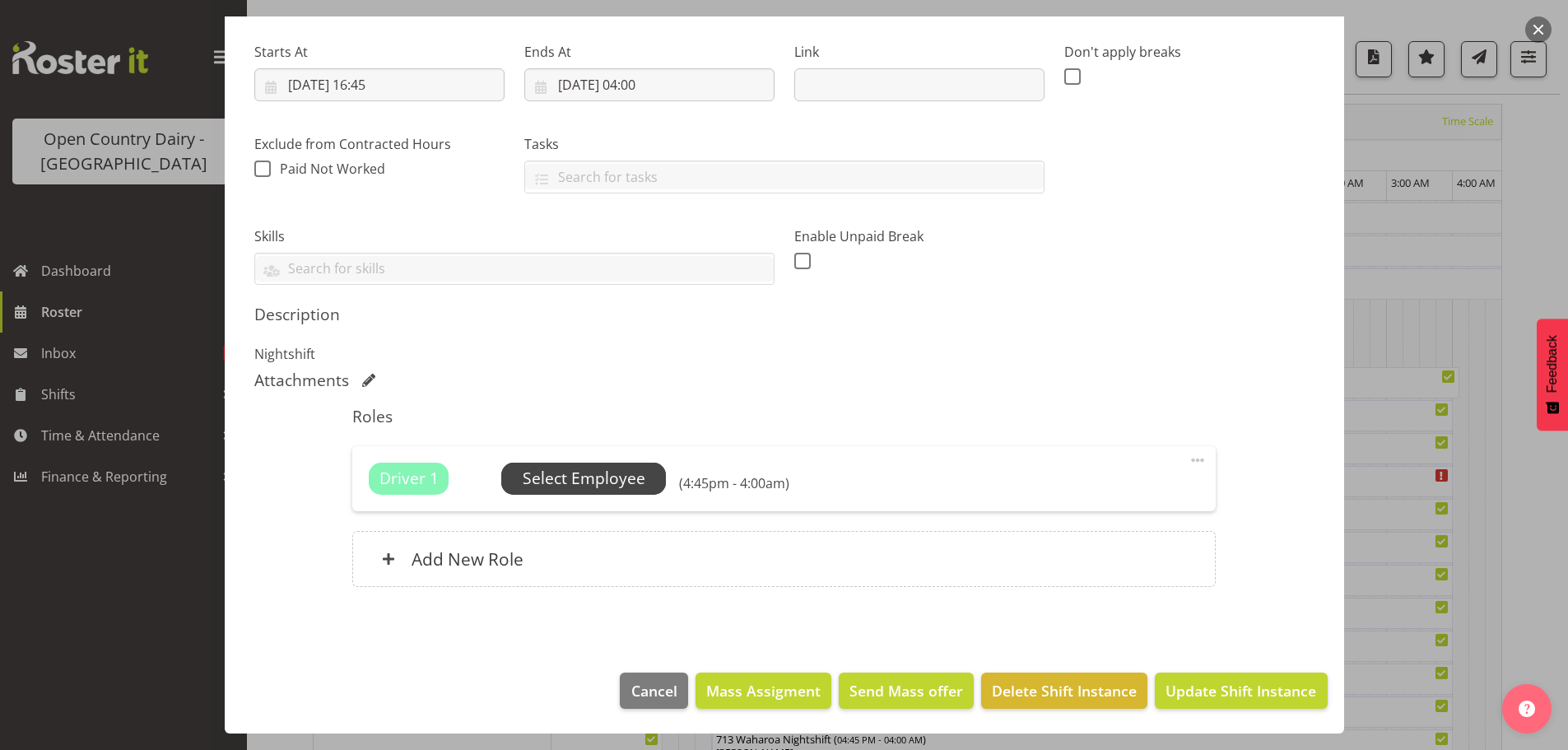
click at [610, 476] on span "Select Employee" at bounding box center [583, 479] width 122 height 24
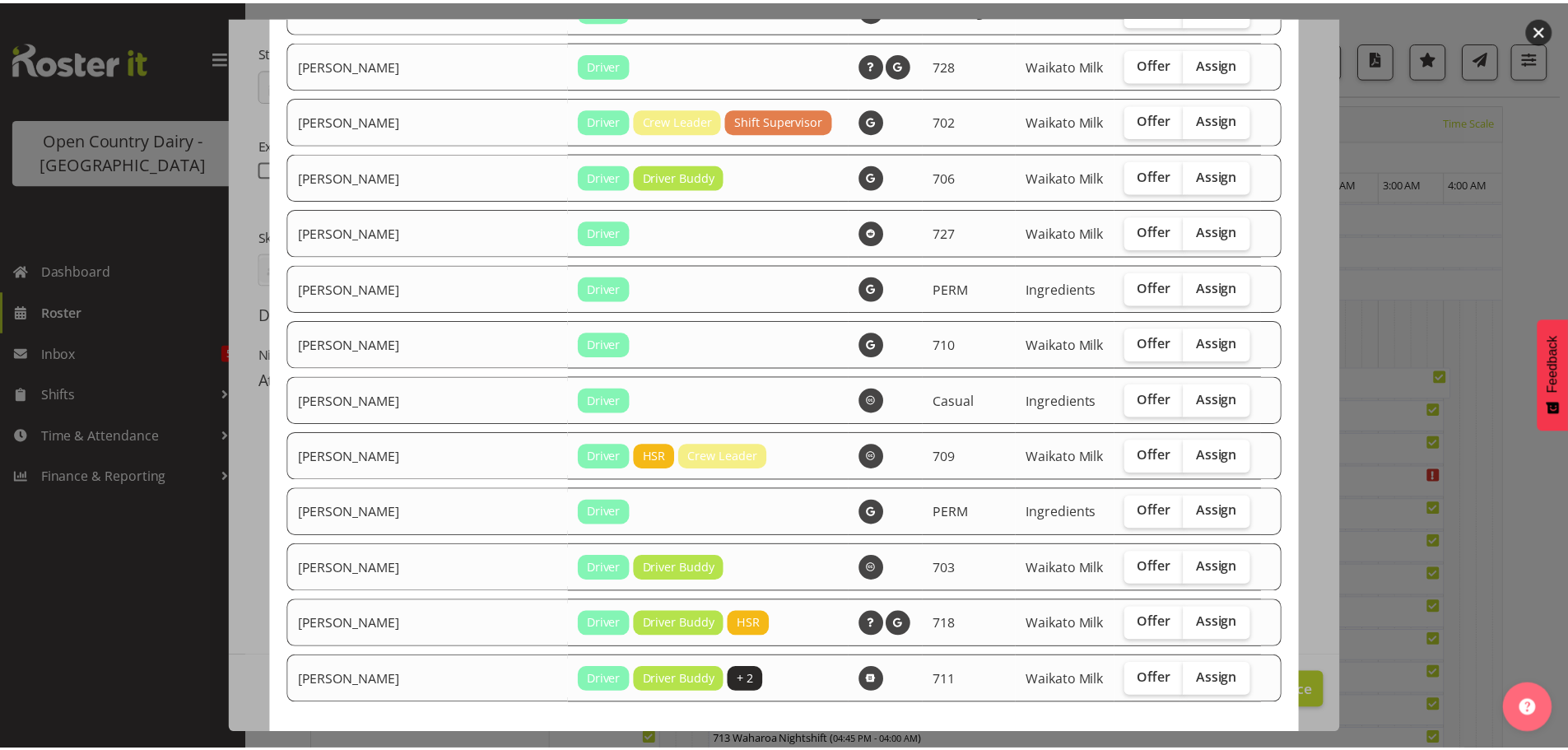
scroll to position [1812, 0]
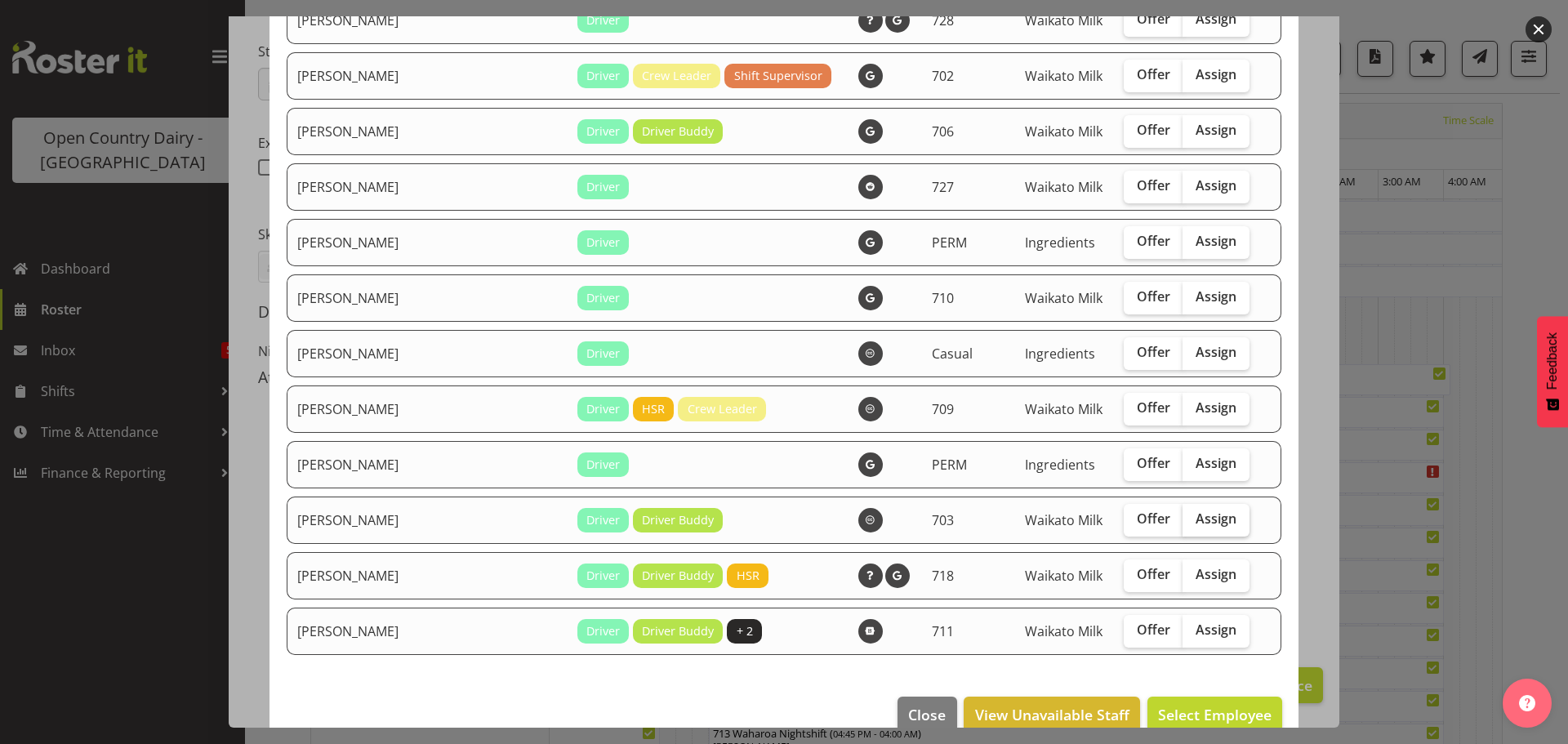
click at [1196, 517] on span "Assign" at bounding box center [1215, 519] width 41 height 17
click at [1187, 517] on input "Assign" at bounding box center [1188, 519] width 11 height 11
checkbox input "true"
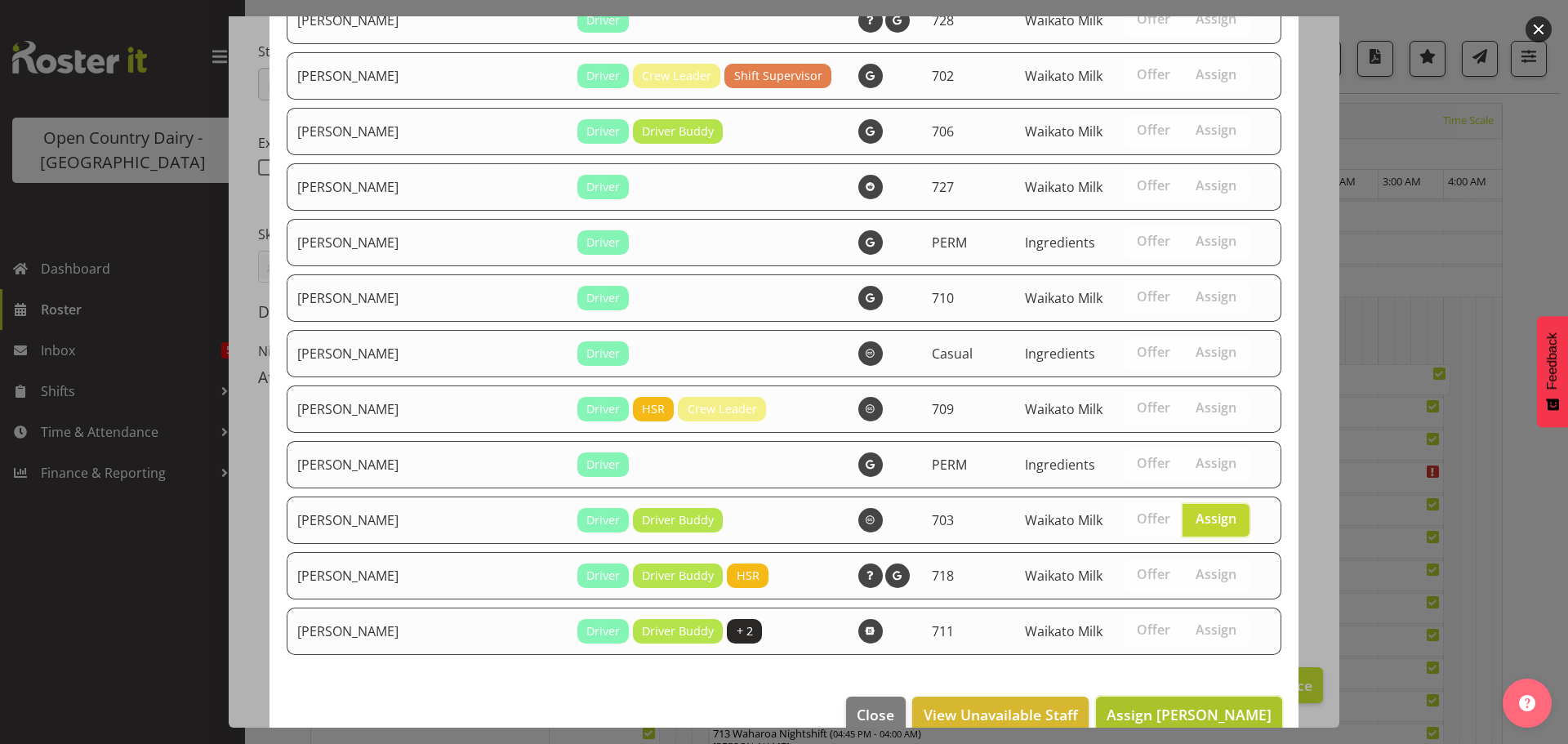
click at [1199, 713] on span "Assign [PERSON_NAME]" at bounding box center [1189, 715] width 165 height 20
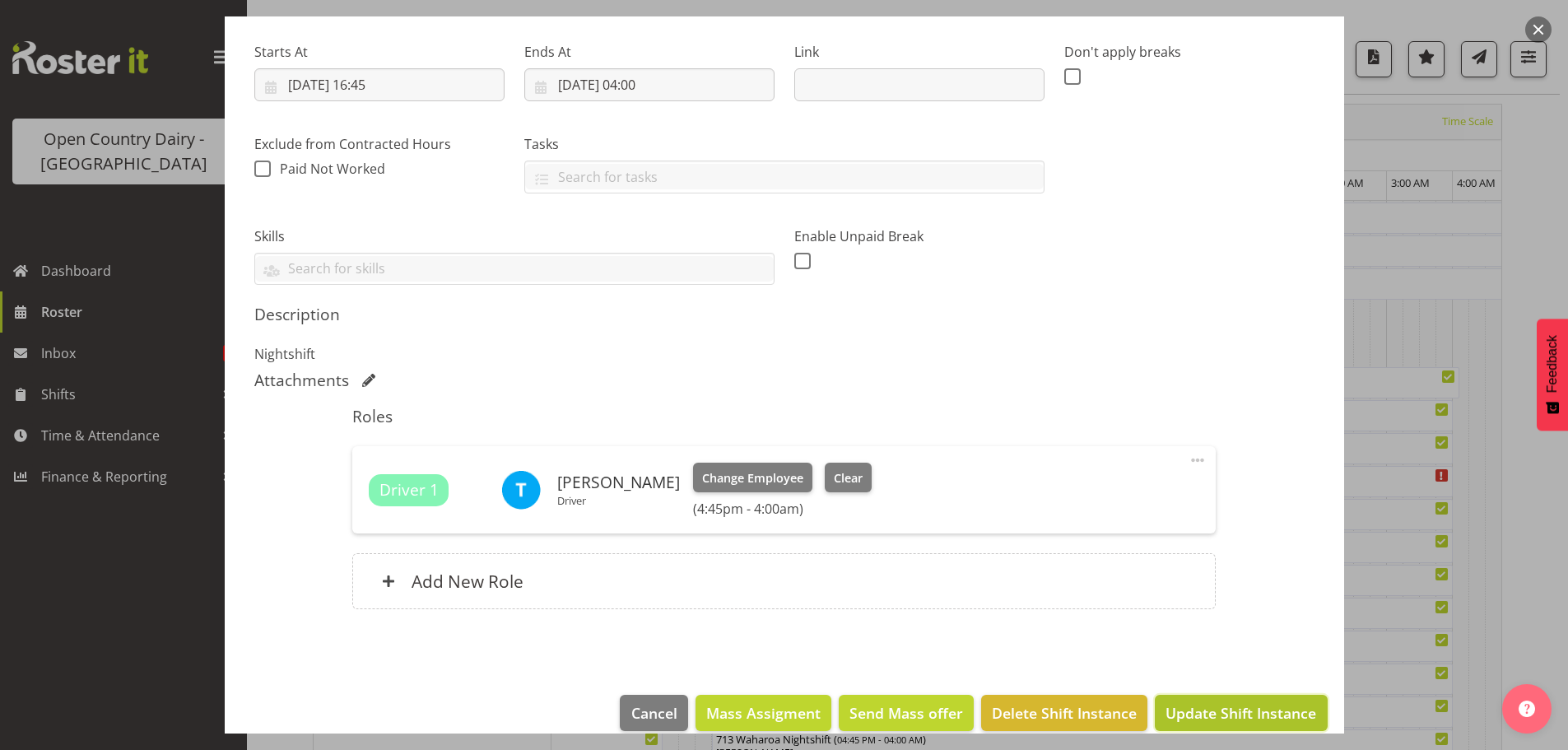
click at [1235, 707] on span "Update Shift Instance" at bounding box center [1240, 712] width 150 height 21
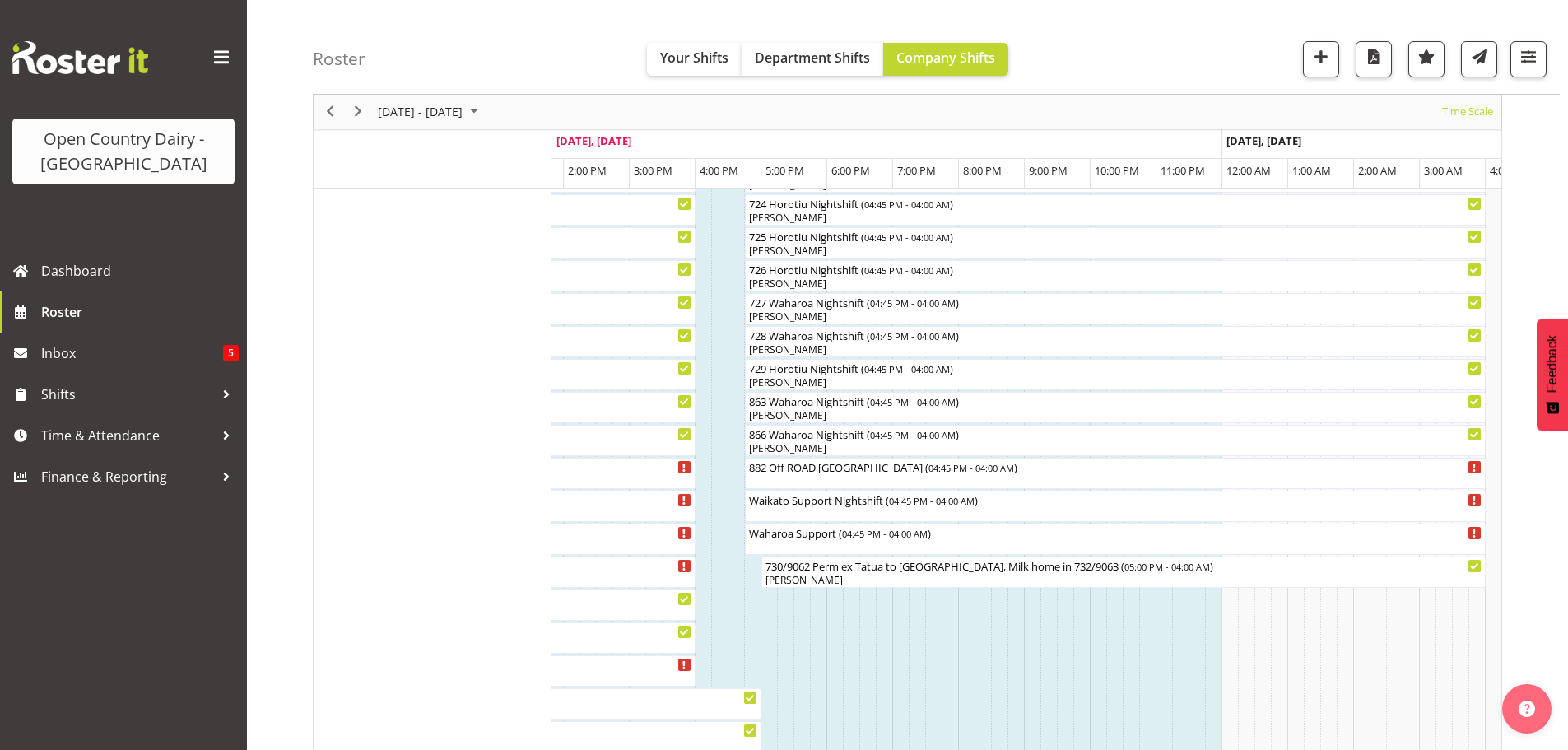
scroll to position [1071, 0]
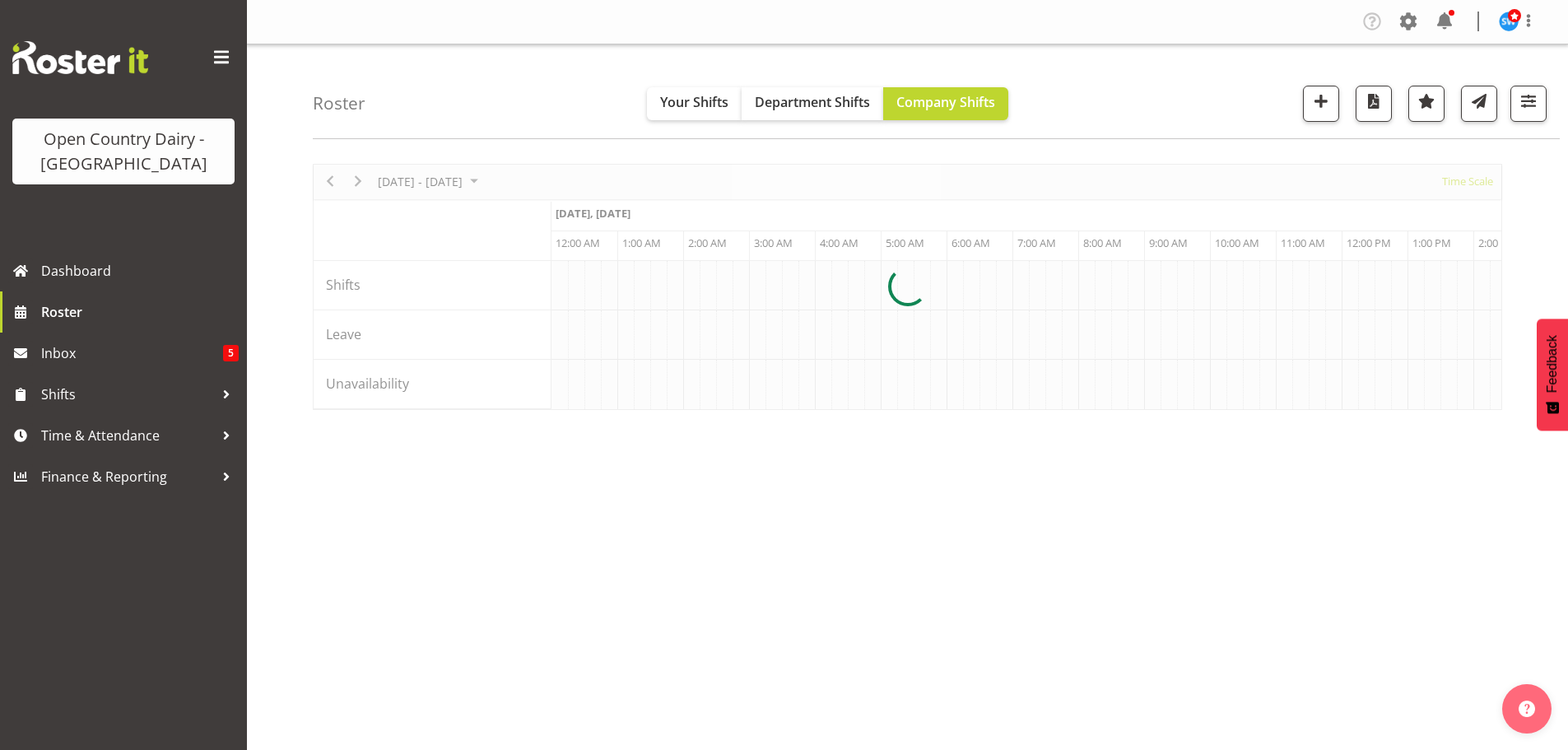
scroll to position [0, 1580]
